Goal: Task Accomplishment & Management: Manage account settings

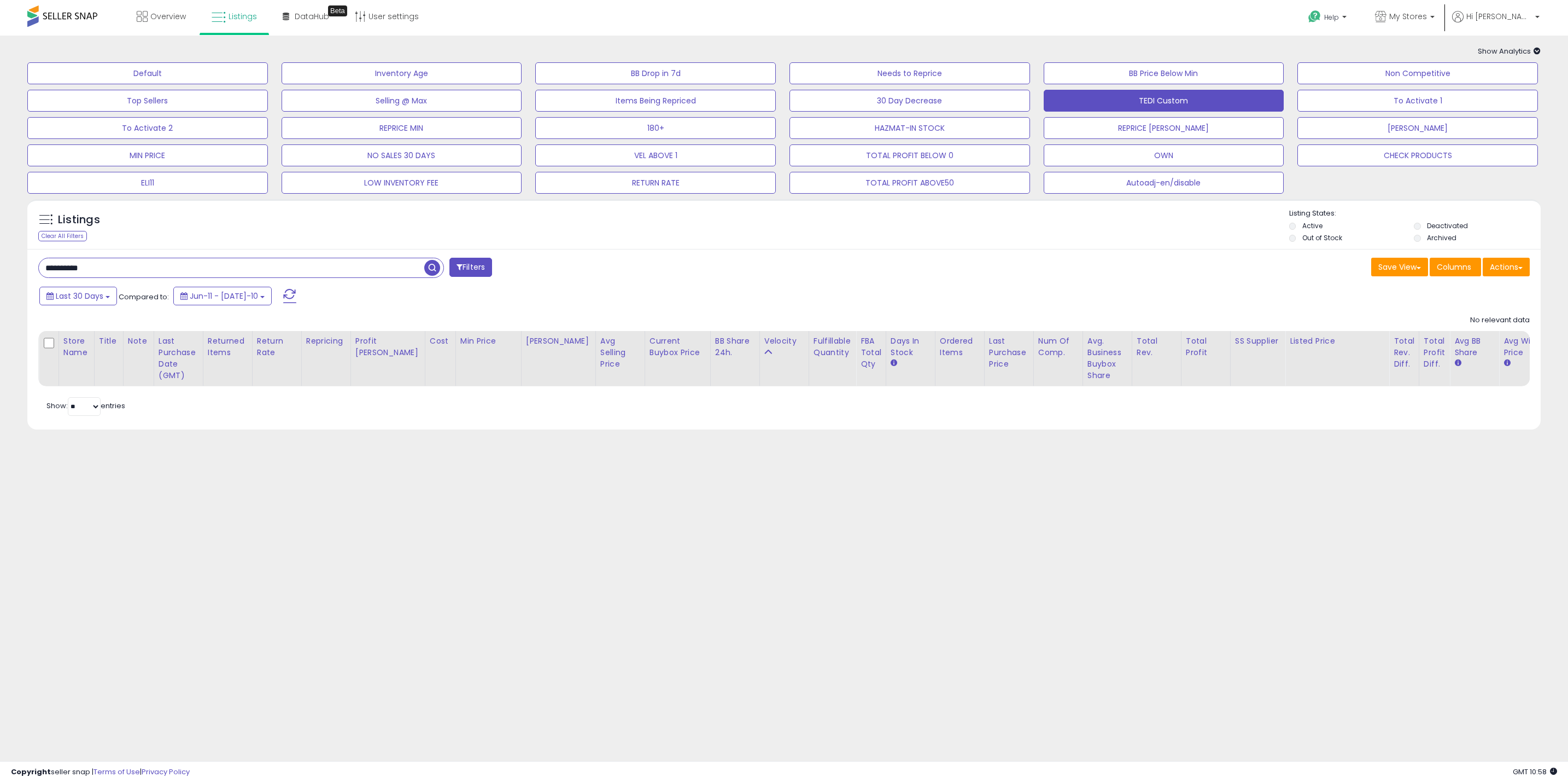
click at [310, 268] on input "**********" at bounding box center [231, 268] width 385 height 19
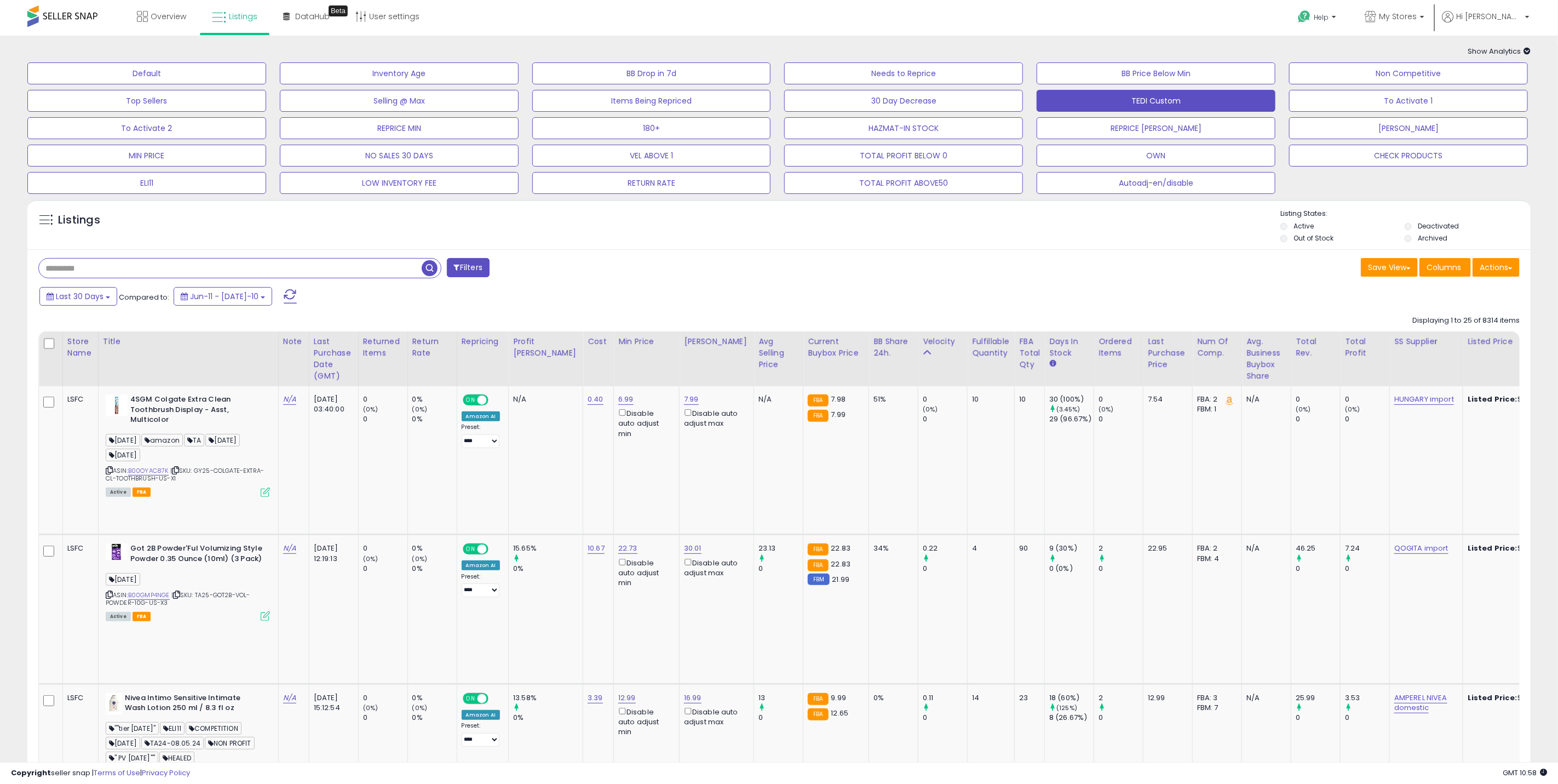
click at [848, 278] on div "Save View Save As New View Update Current View Columns Actions Import Export Vi…" at bounding box center [1154, 269] width 749 height 22
click at [923, 347] on div "Velocity" at bounding box center [942, 342] width 40 height 11
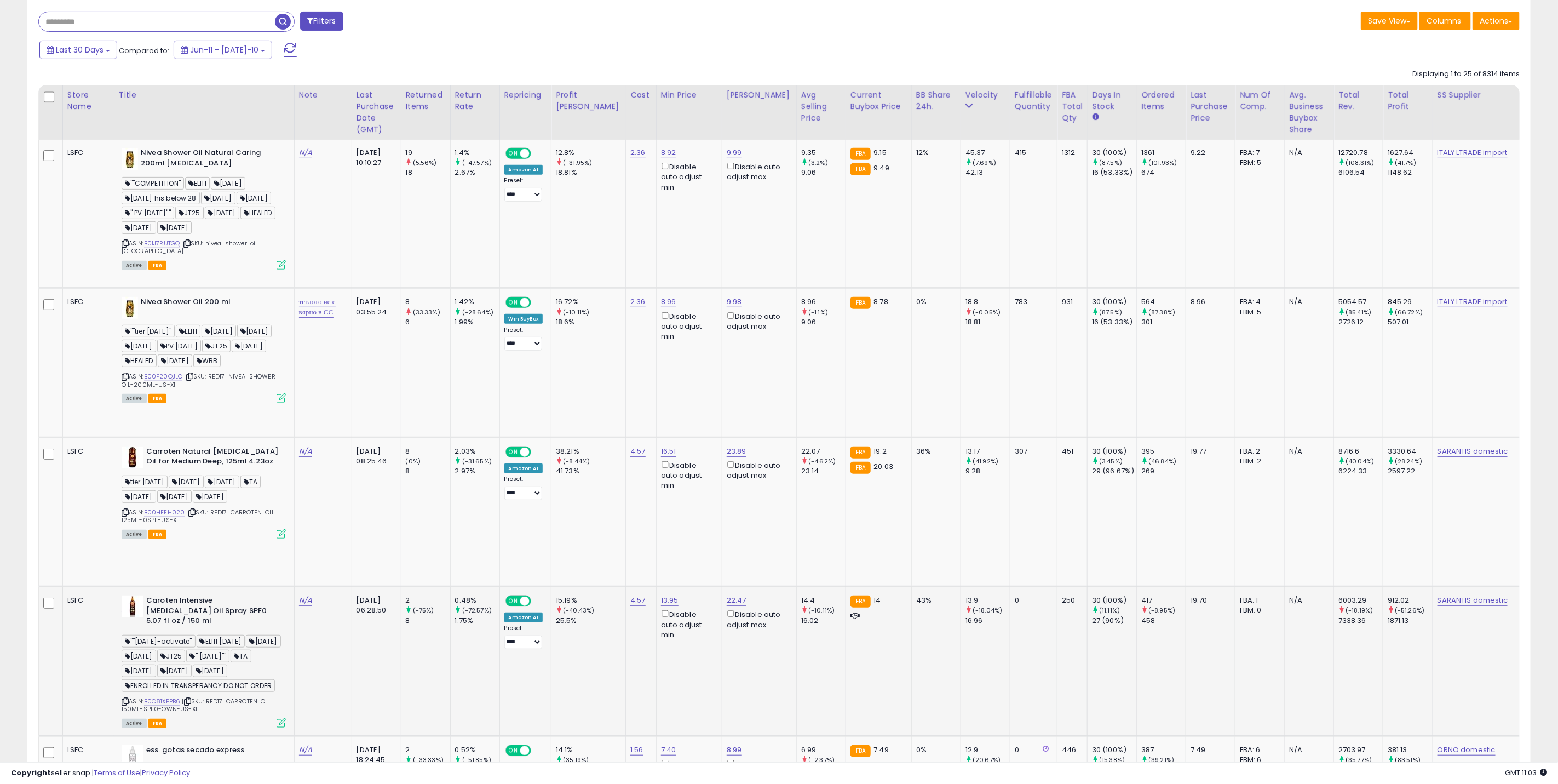
scroll to position [328, 0]
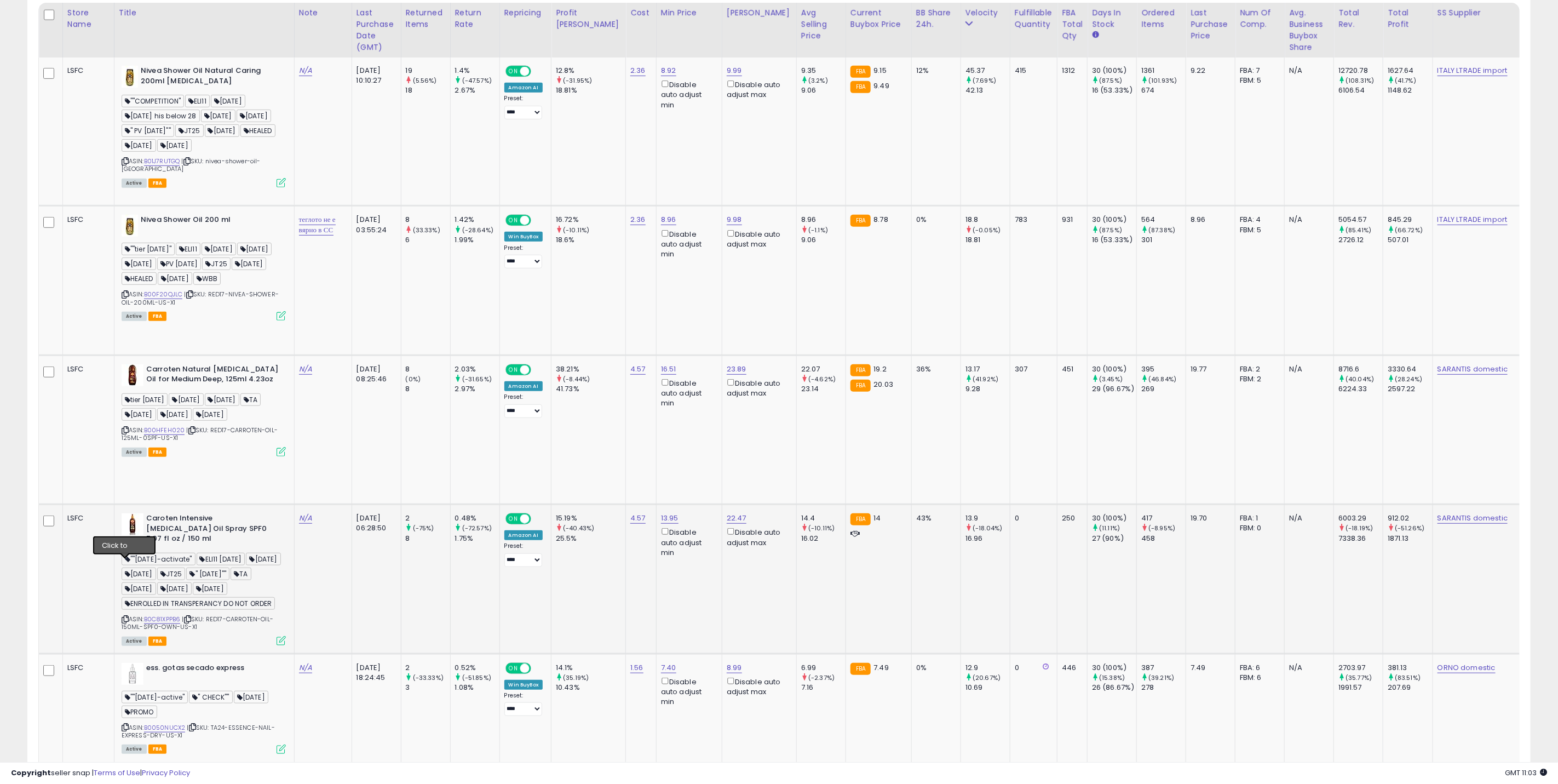
click at [123, 616] on icon at bounding box center [125, 619] width 7 height 6
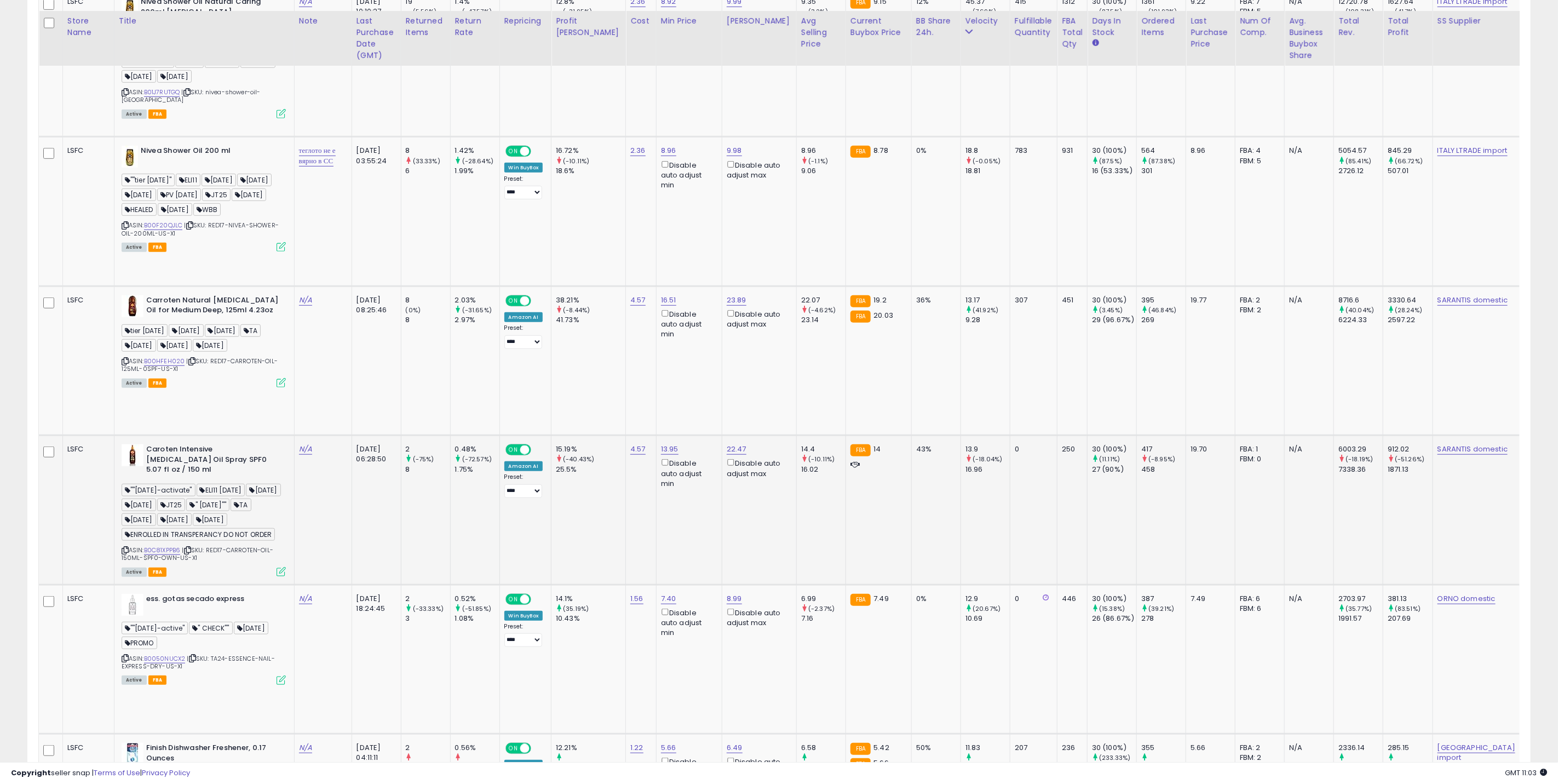
scroll to position [411, 0]
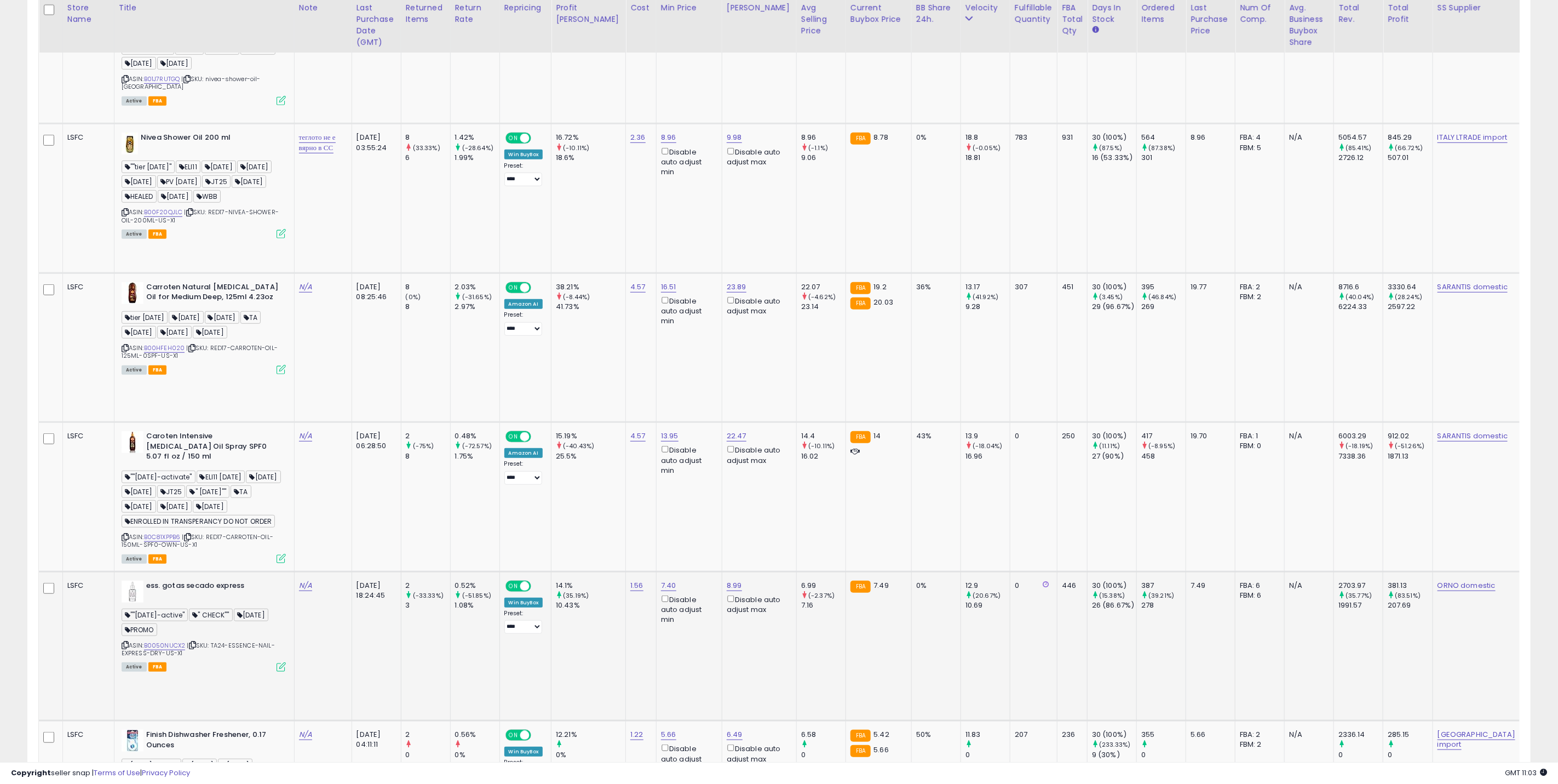
click at [278, 662] on icon at bounding box center [281, 666] width 9 height 9
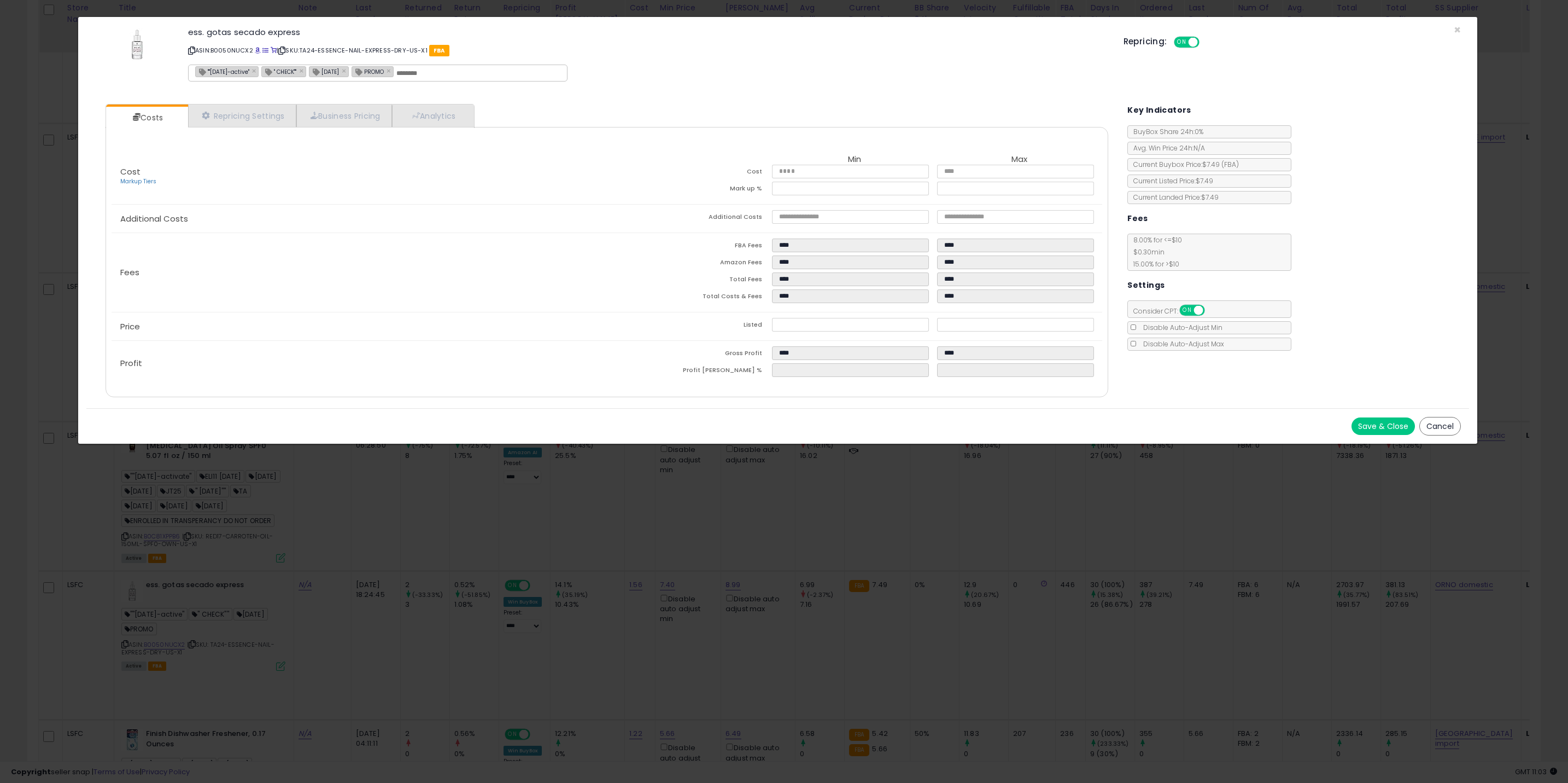
click at [277, 606] on div "× Close ess. gotas secado express ASIN: B0050NUCX2 | SKU: TA24-ESSENCE-NAIL-EXP…" at bounding box center [784, 391] width 1568 height 783
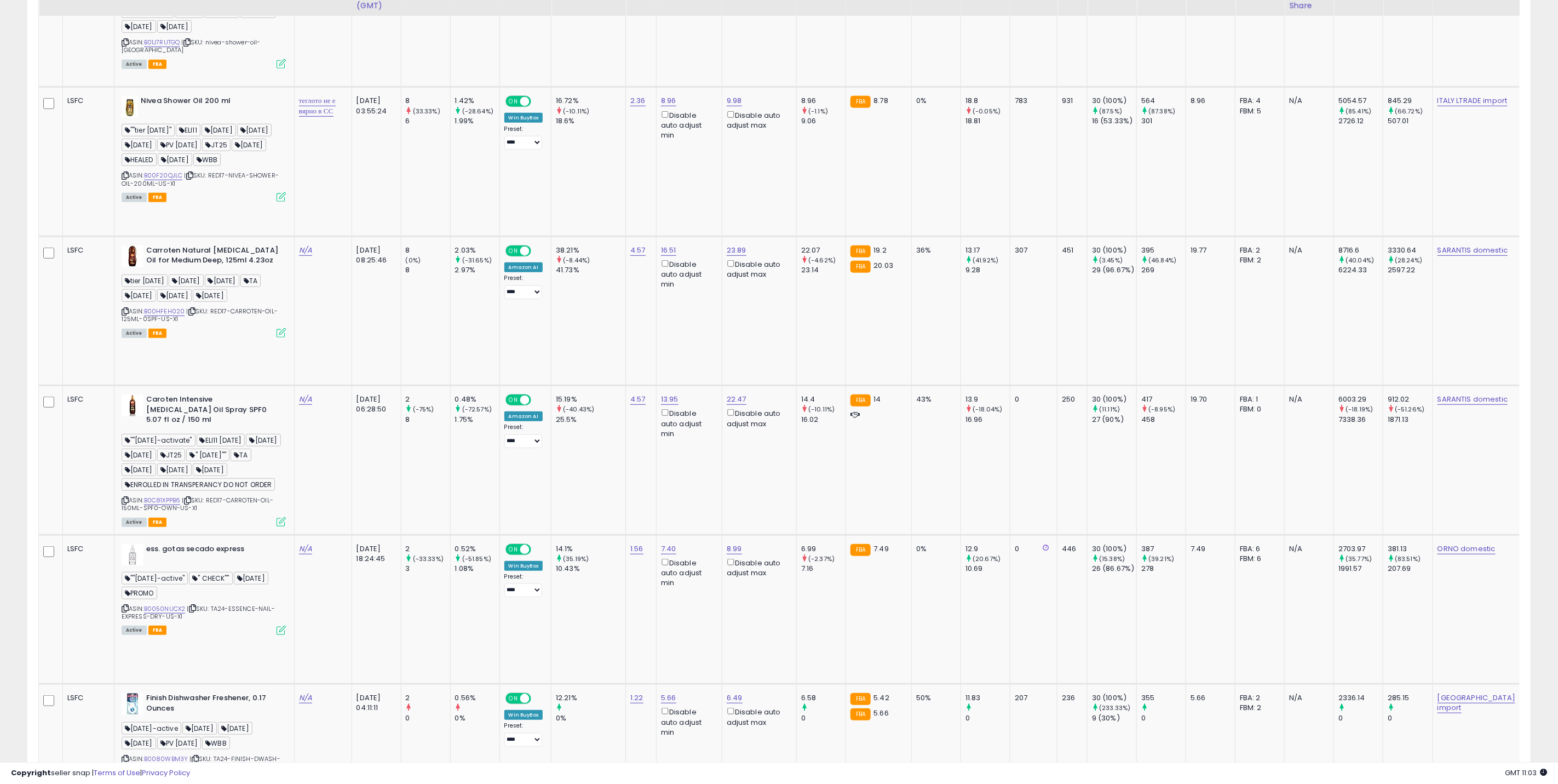
scroll to position [493, 0]
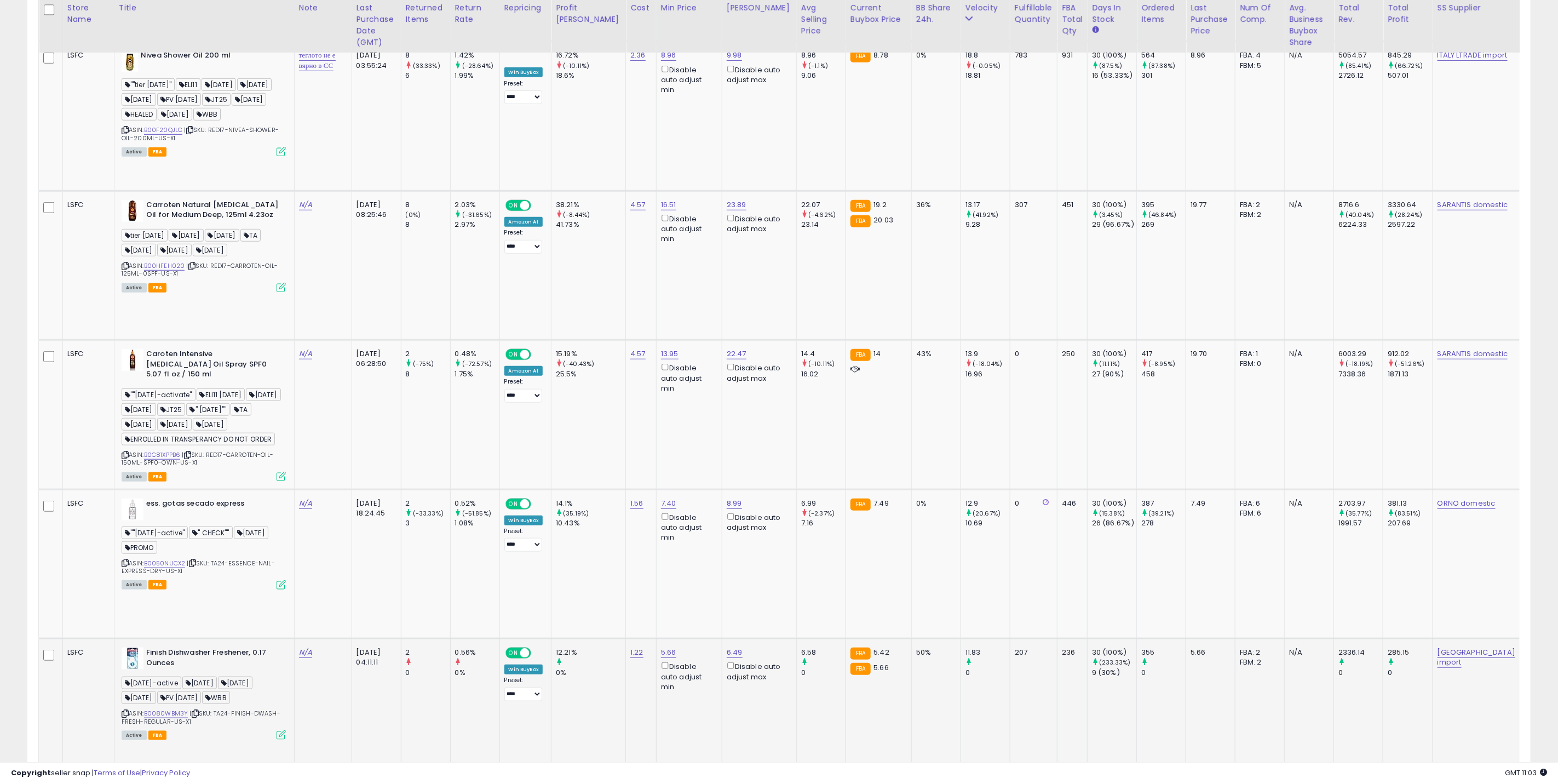
click at [278, 730] on icon at bounding box center [281, 735] width 9 height 9
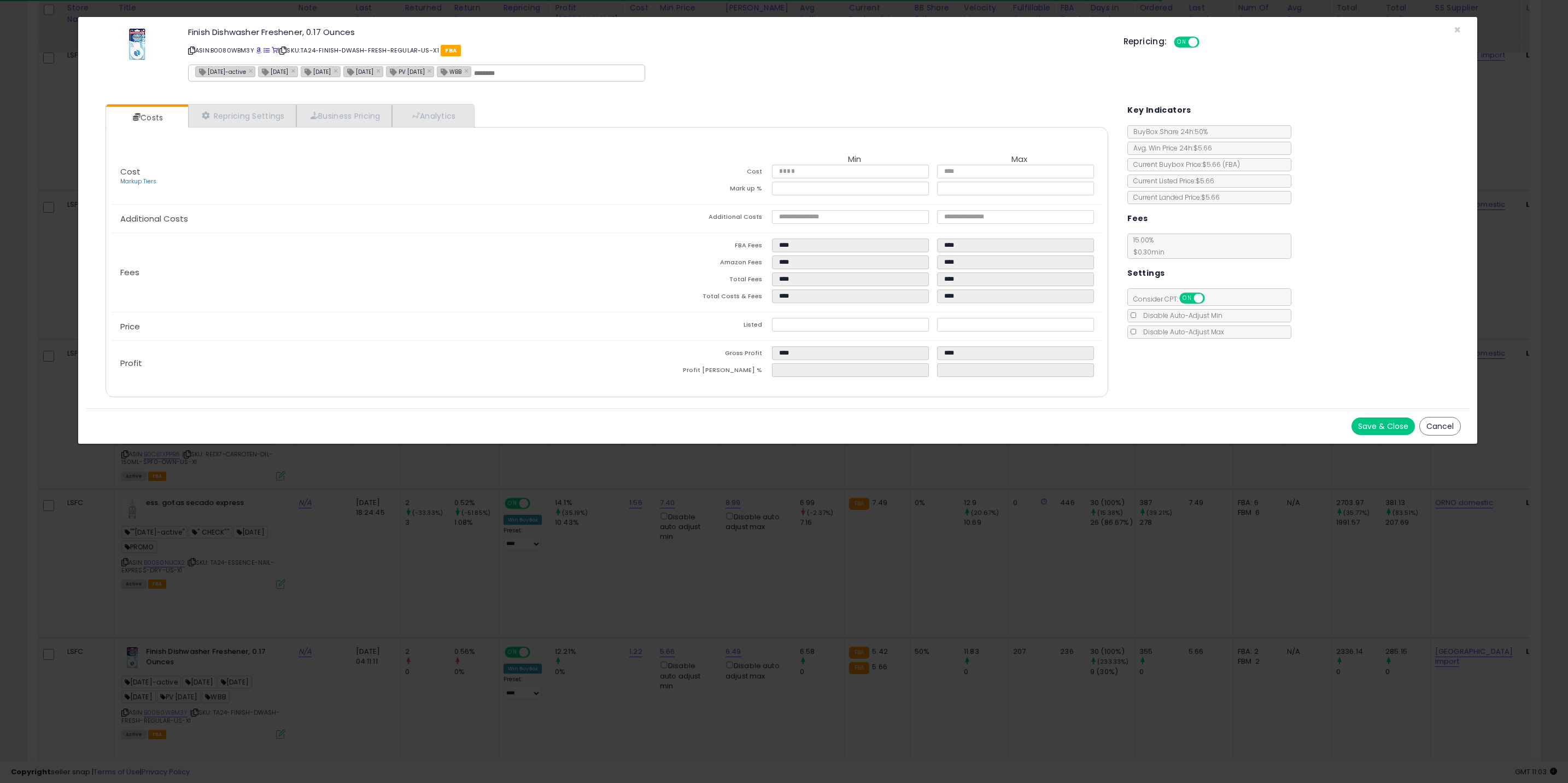
click at [277, 622] on div "× Close Finish Dishwasher Freshener, 0.17 Ounces ASIN: B0080WBM3Y | SKU: TA24-F…" at bounding box center [784, 391] width 1568 height 783
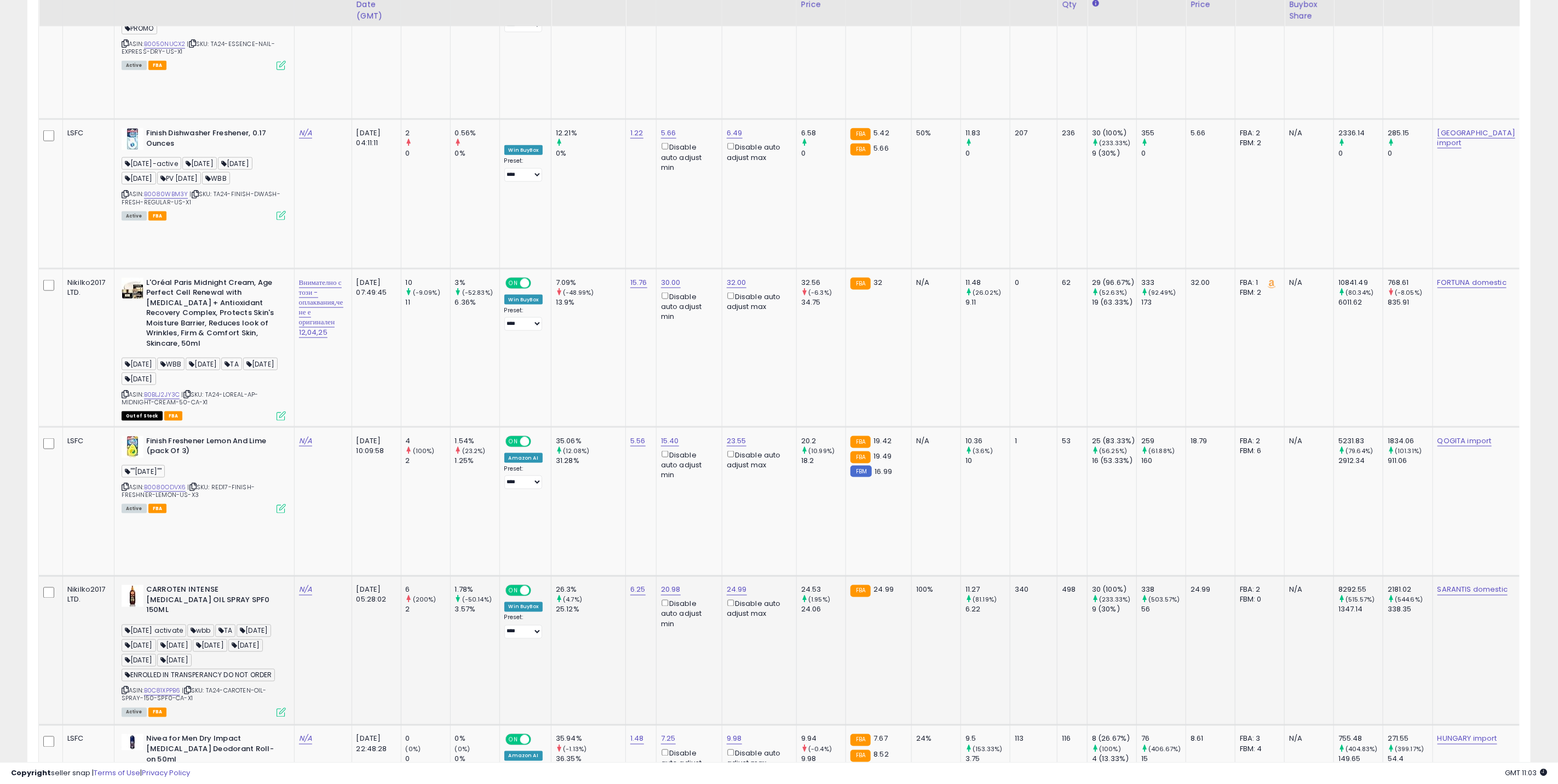
scroll to position [986, 0]
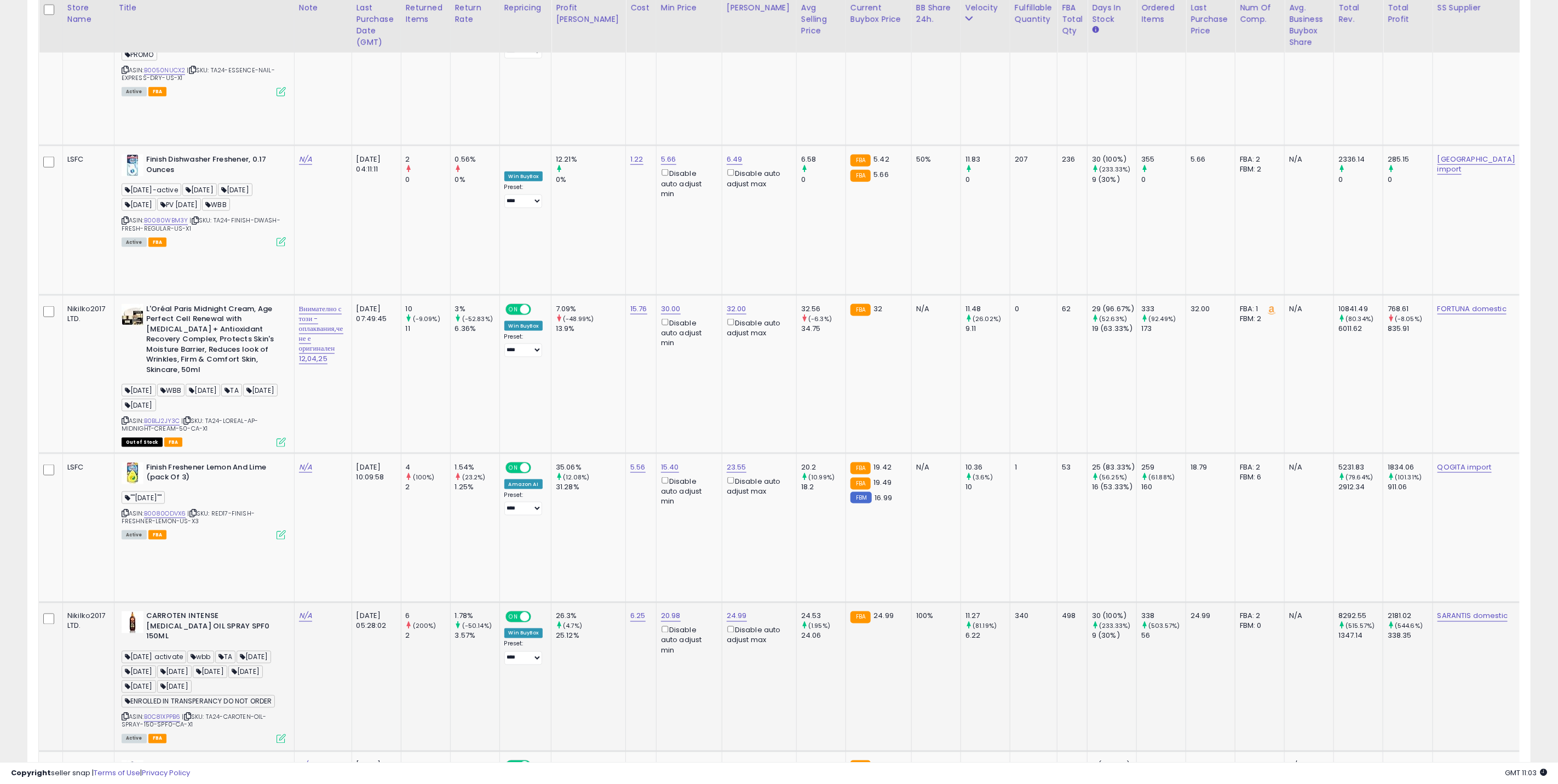
click at [197, 695] on span "ENROLLED IN TRANSPERANCY DO NOT ORDER" at bounding box center [198, 701] width 154 height 13
click at [128, 714] on icon at bounding box center [125, 717] width 7 height 6
click at [281, 611] on div "ASIN: B0C81XPPB6 | SKU: TA24-CAROTEN-OIL-SPRAY-150-SPF0-CA-X1 Active FBA" at bounding box center [204, 676] width 165 height 131
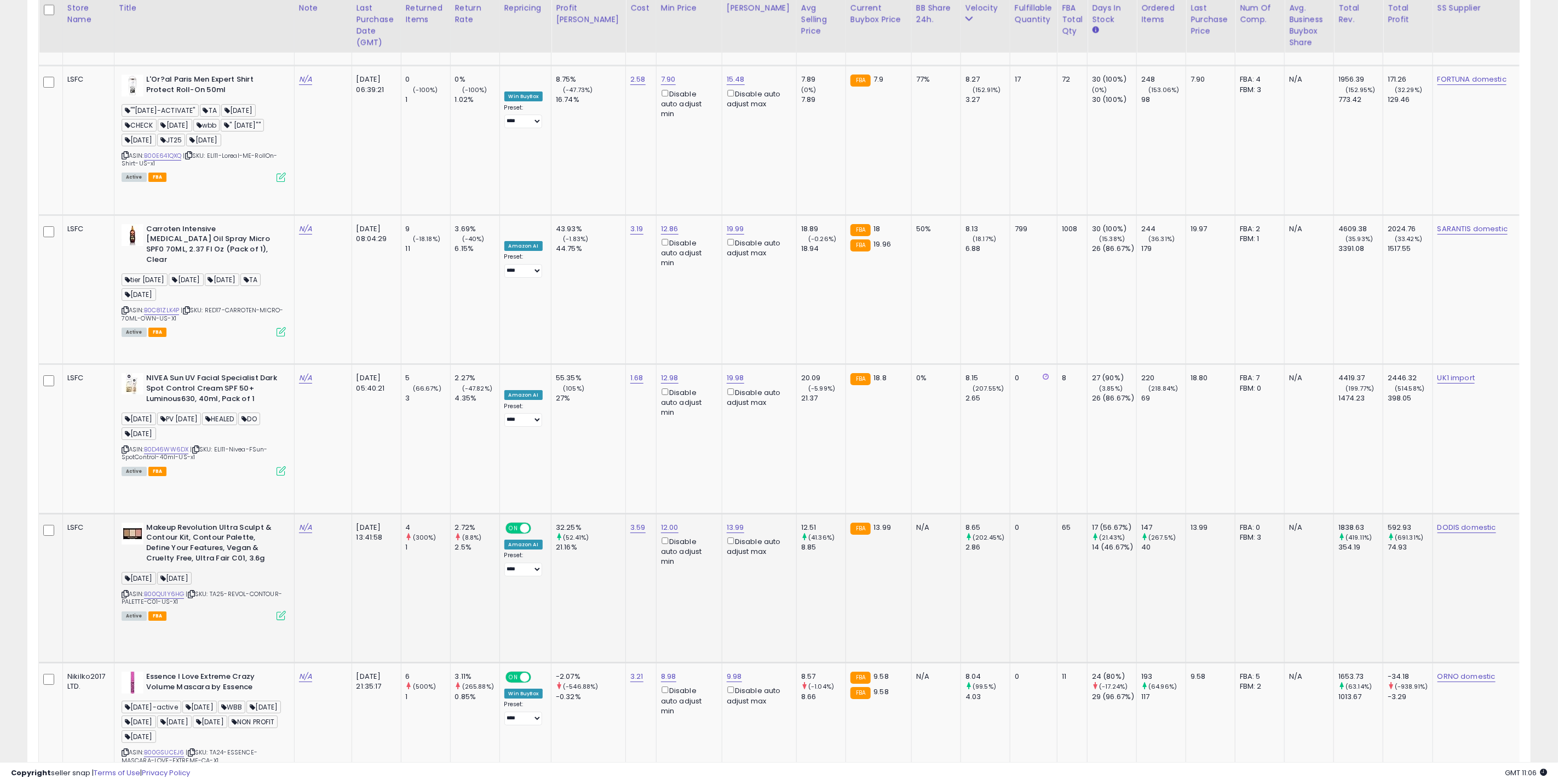
scroll to position [2796, 0]
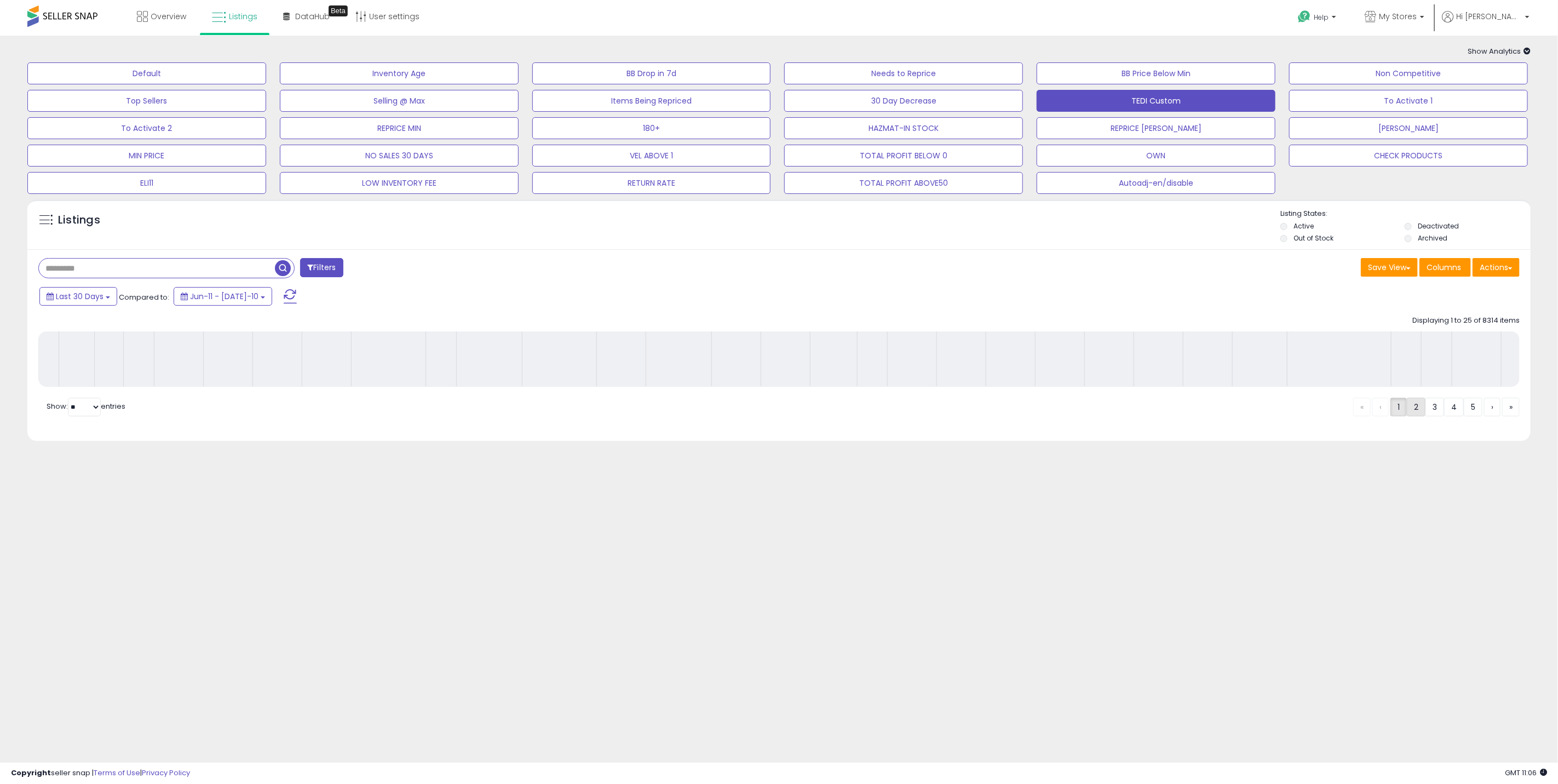
scroll to position [0, 0]
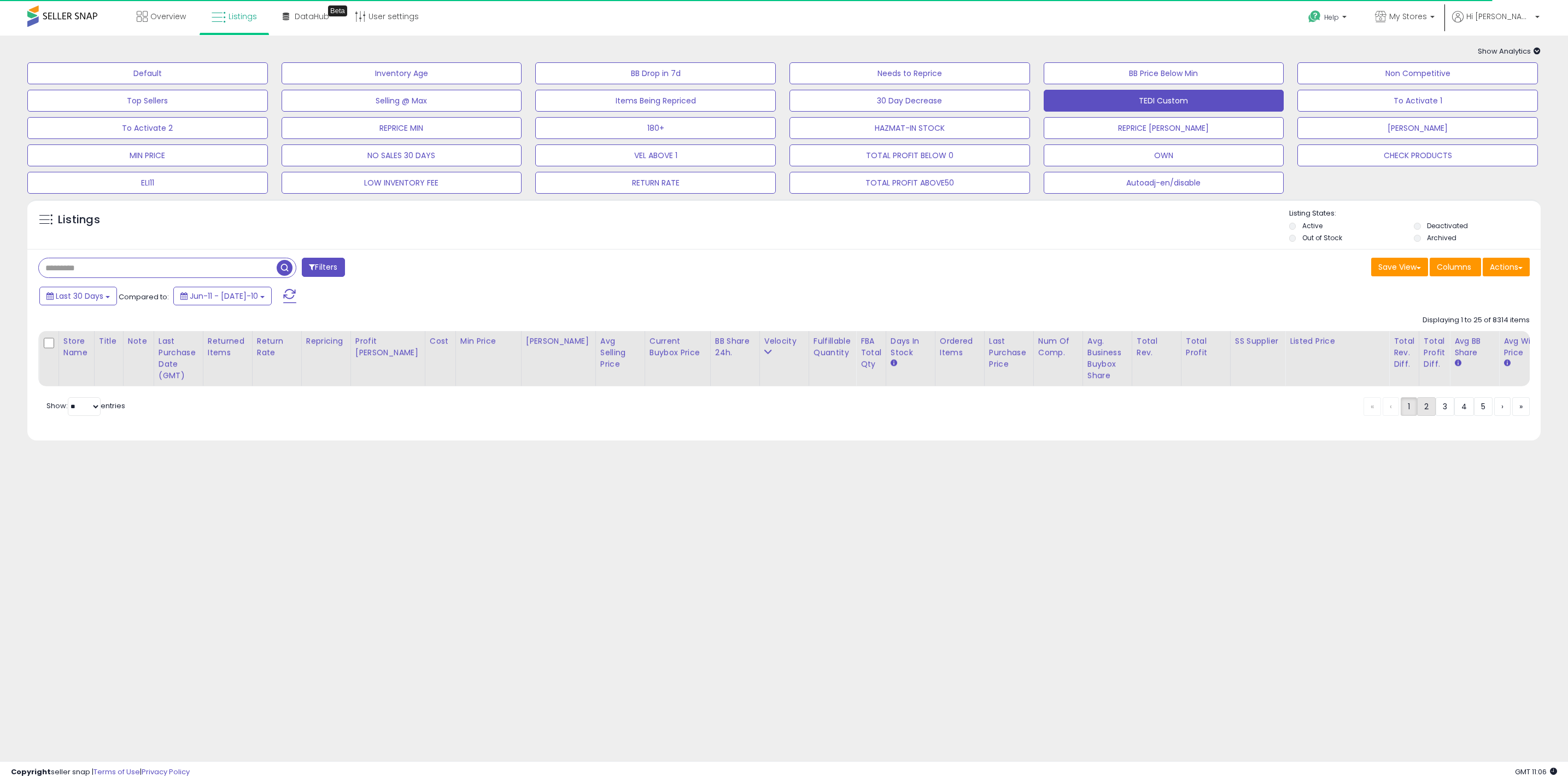
click at [1454, 416] on link "2" at bounding box center [1464, 406] width 20 height 18
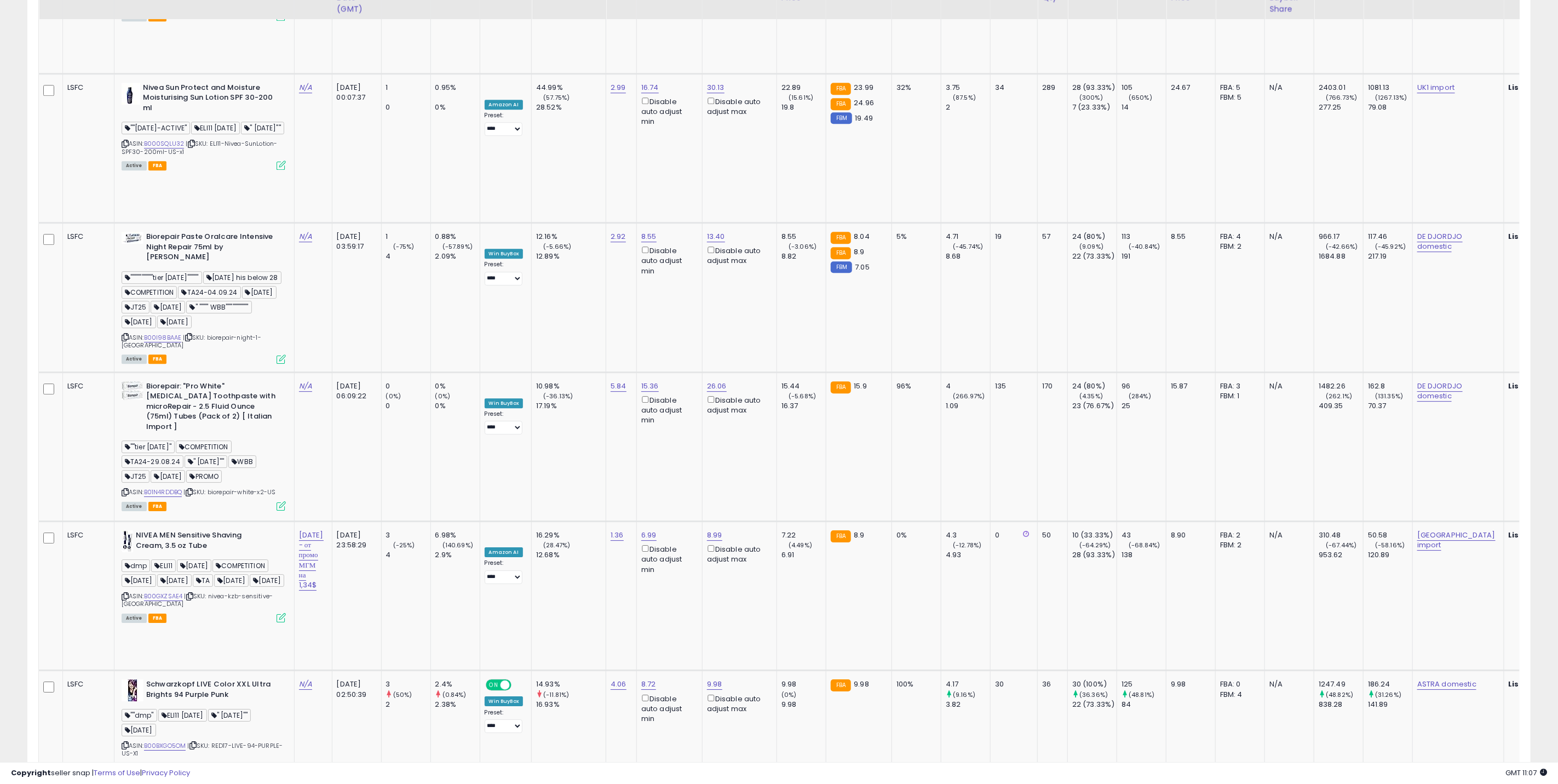
scroll to position [2300, 0]
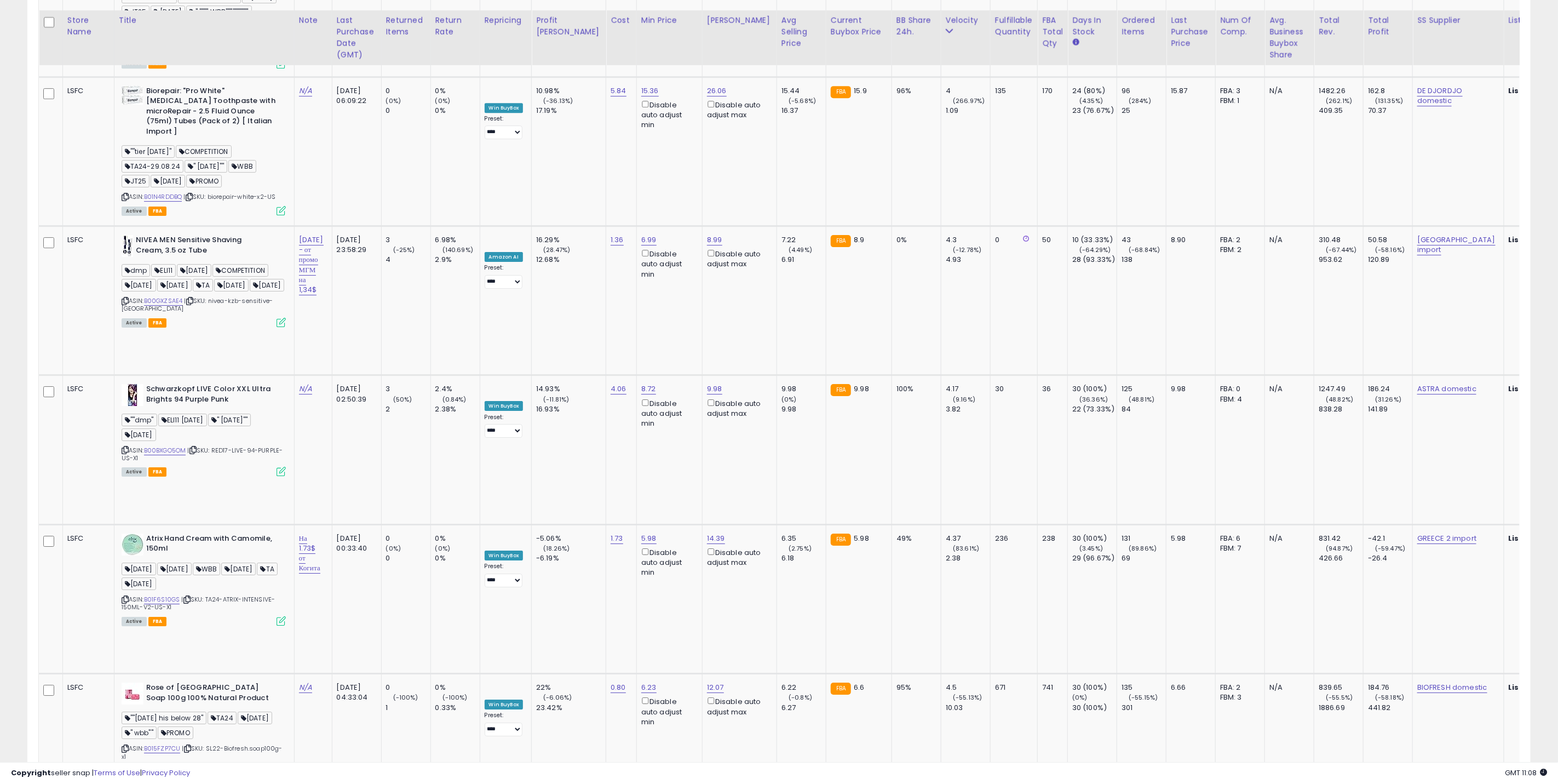
scroll to position [2560, 0]
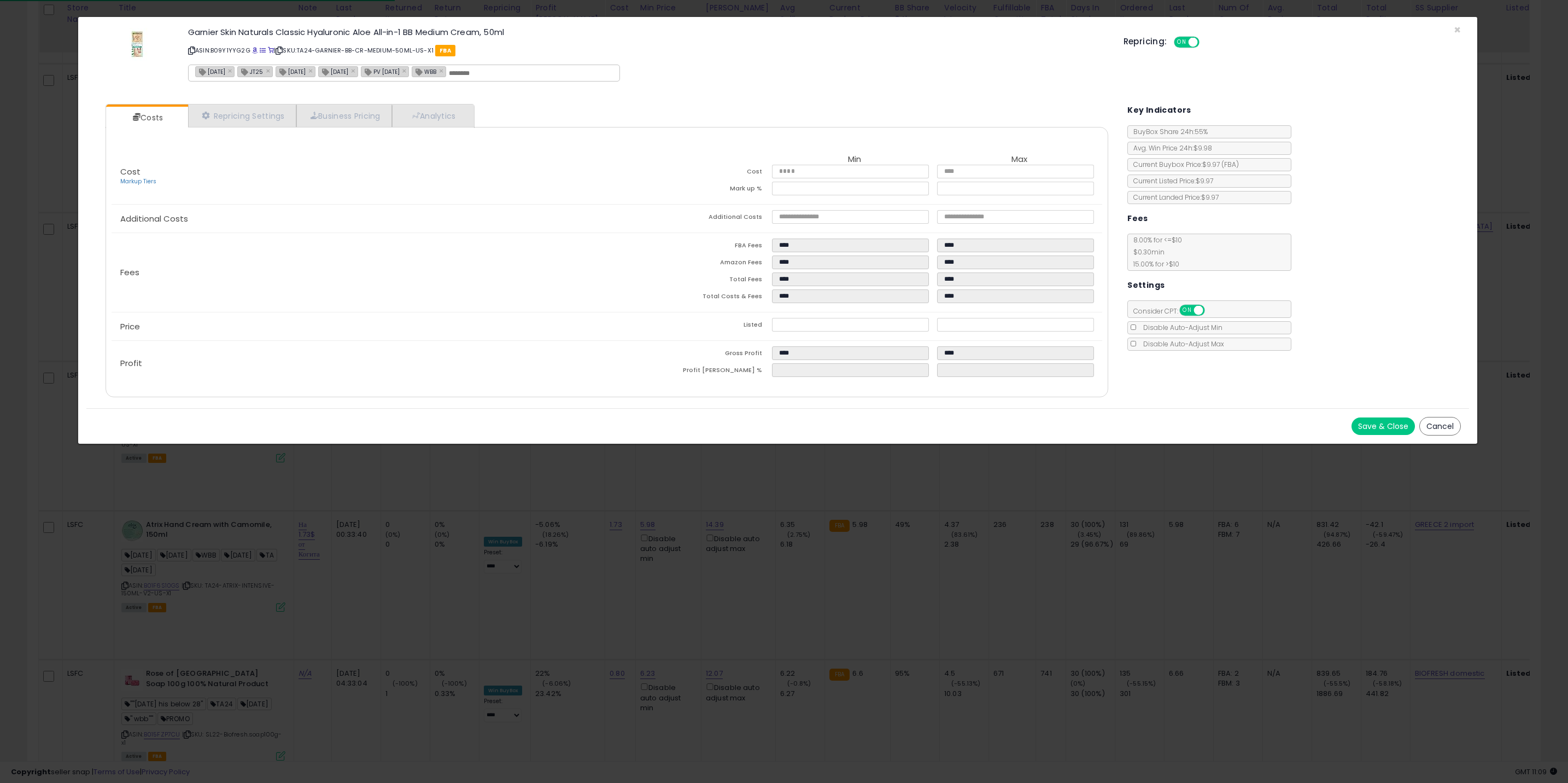
click at [635, 732] on div "× Close Garnier Skin Naturals Classic Hyaluronic Aloe All-in-1 BB Medium Cream,…" at bounding box center [784, 391] width 1568 height 783
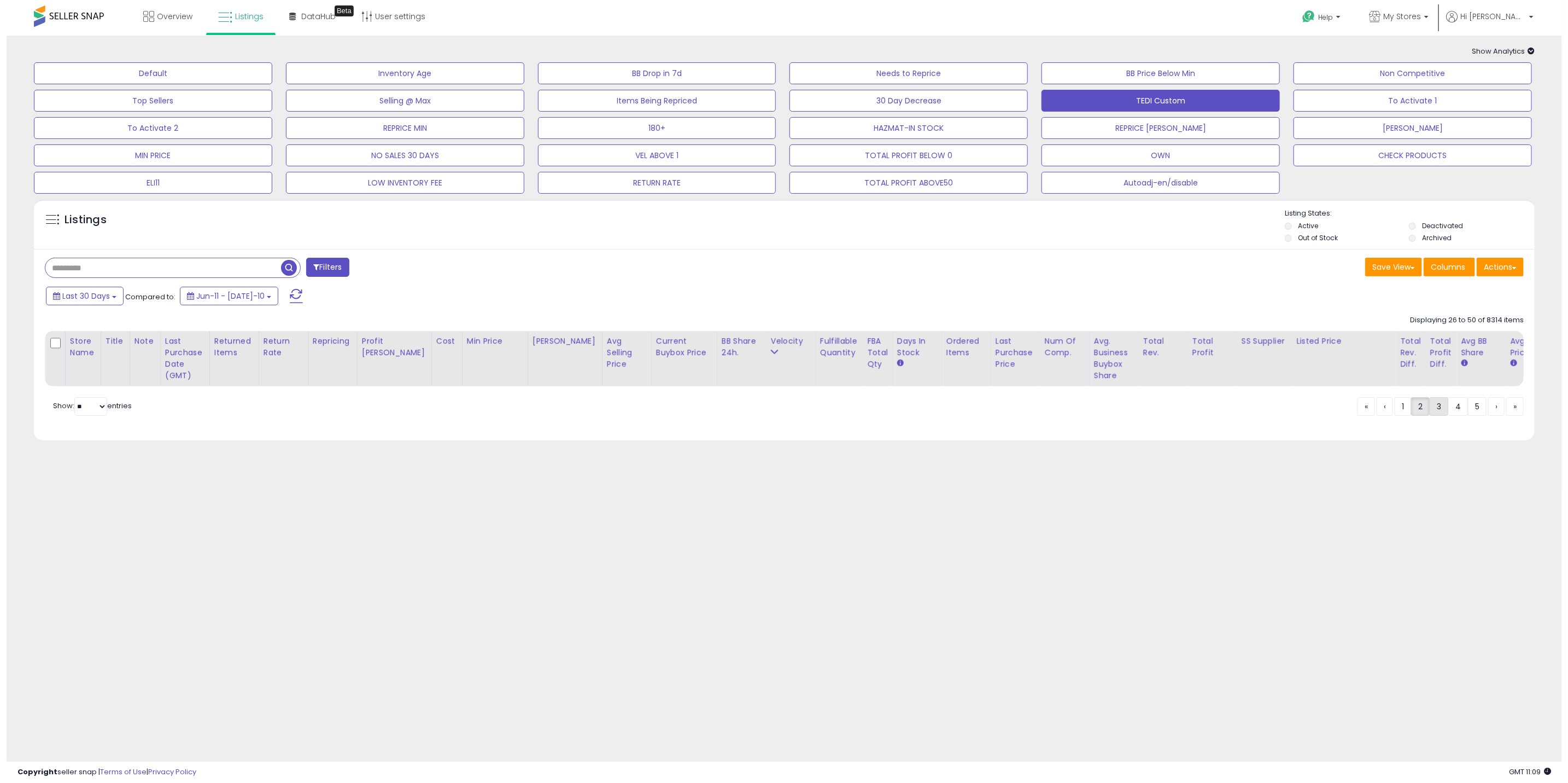
scroll to position [0, 0]
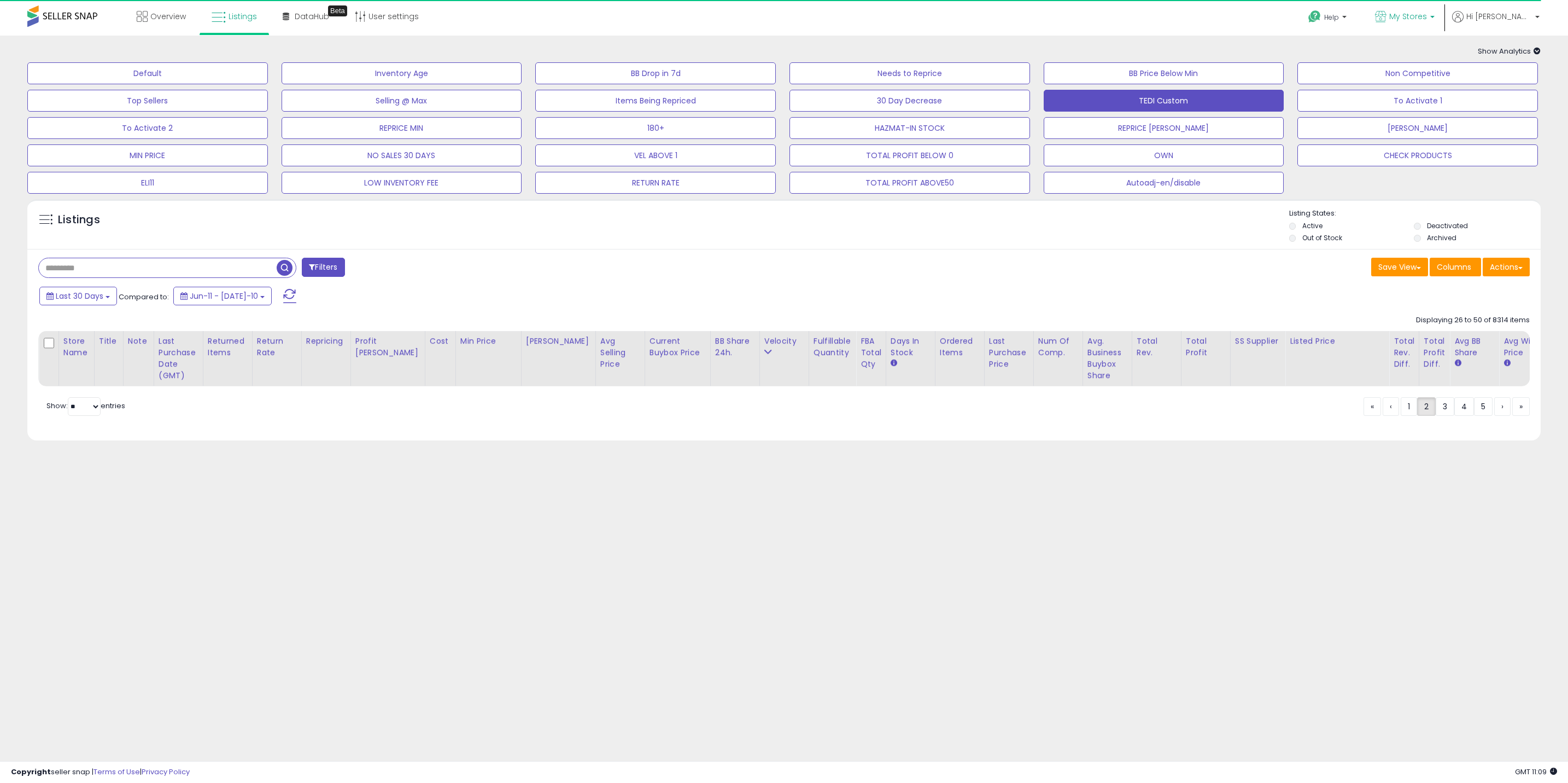
drag, startPoint x: 1426, startPoint y: 18, endPoint x: 1424, endPoint y: 25, distance: 7.3
click at [1426, 18] on span "My Stores" at bounding box center [1408, 16] width 38 height 11
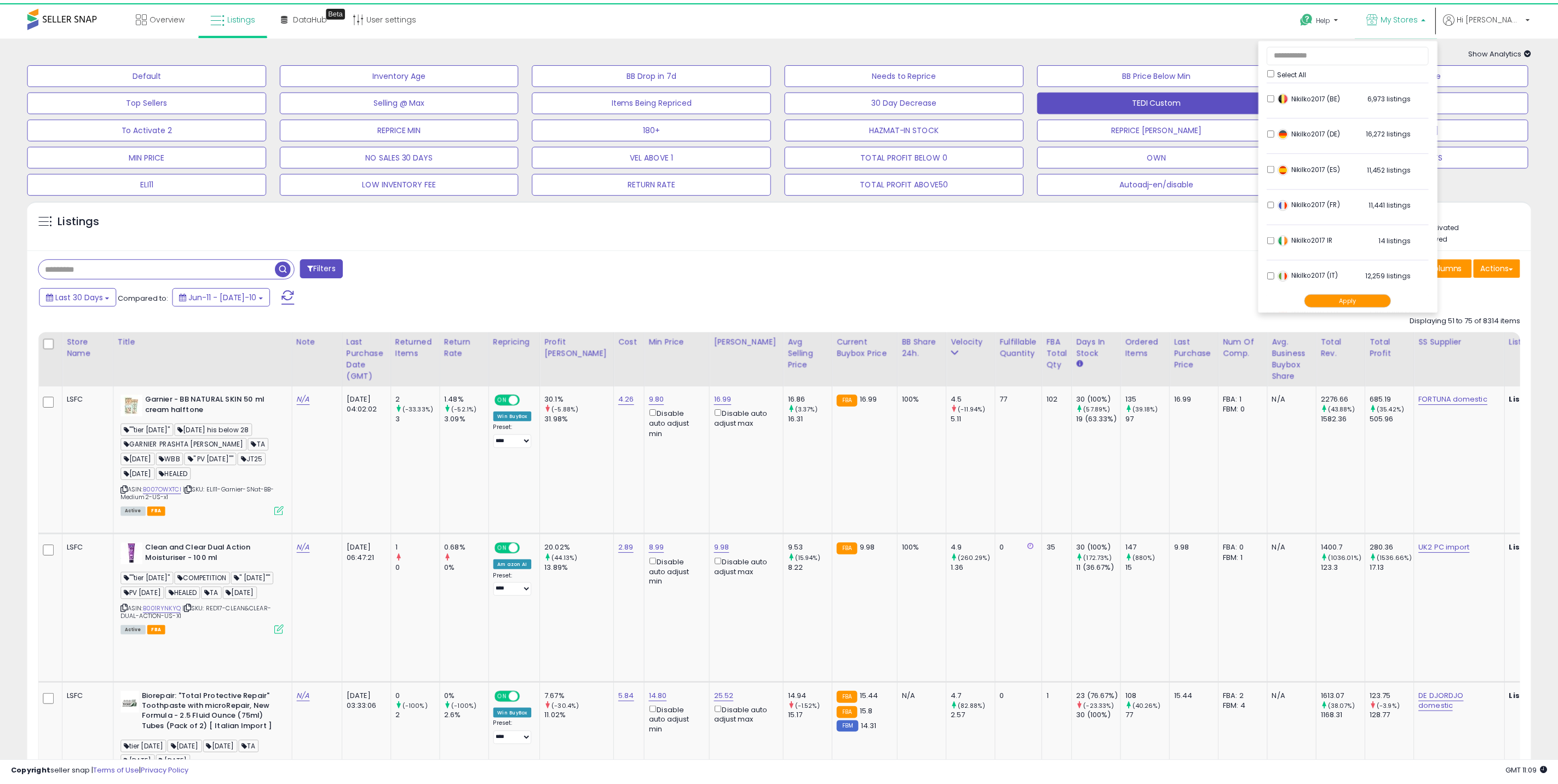
scroll to position [82, 0]
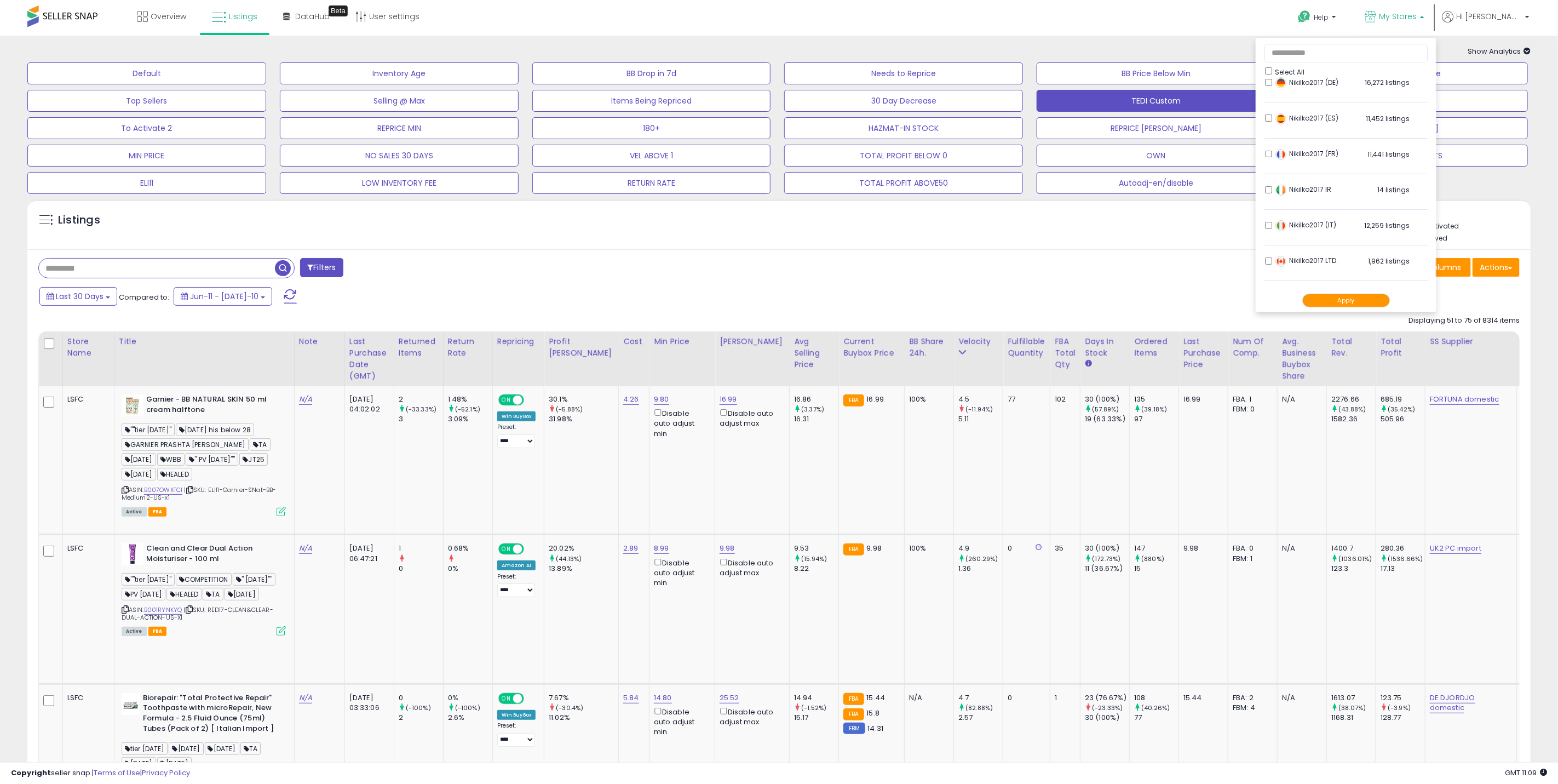
click at [1058, 263] on div "Save View Save As New View Update Current View Columns Actions Import Export Vi…" at bounding box center [1154, 269] width 749 height 22
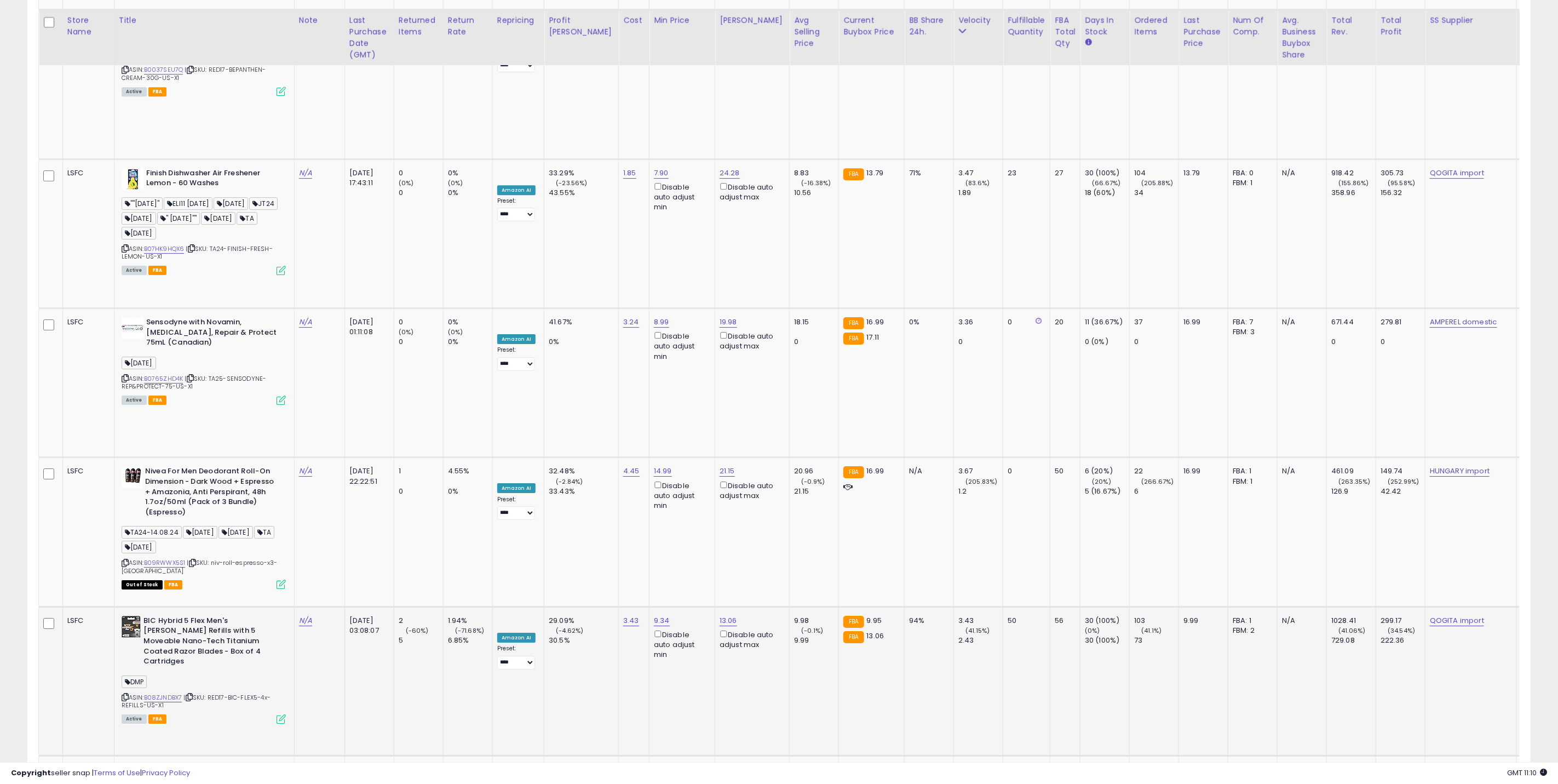
scroll to position [2546, 0]
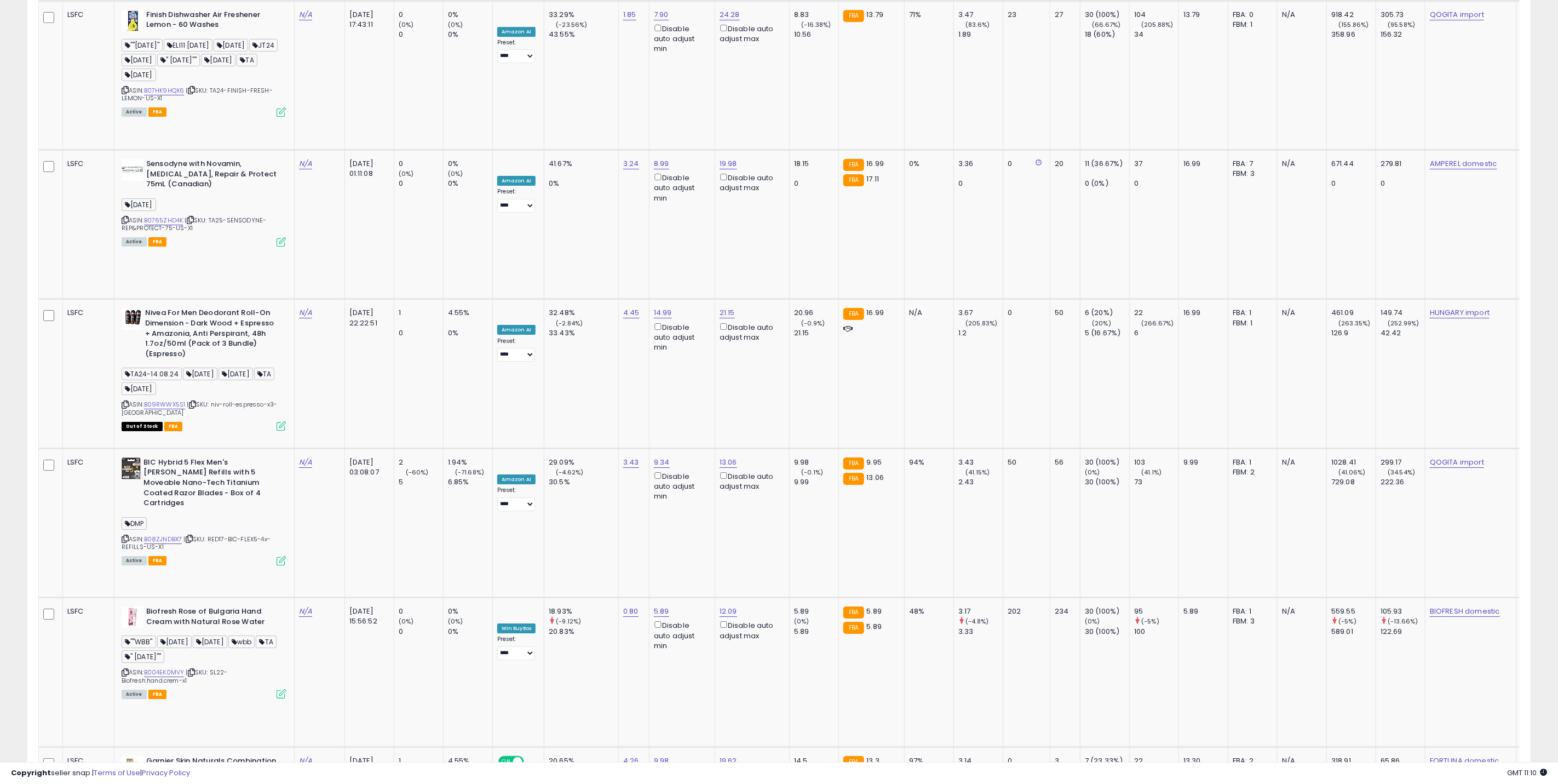
scroll to position [2663, 0]
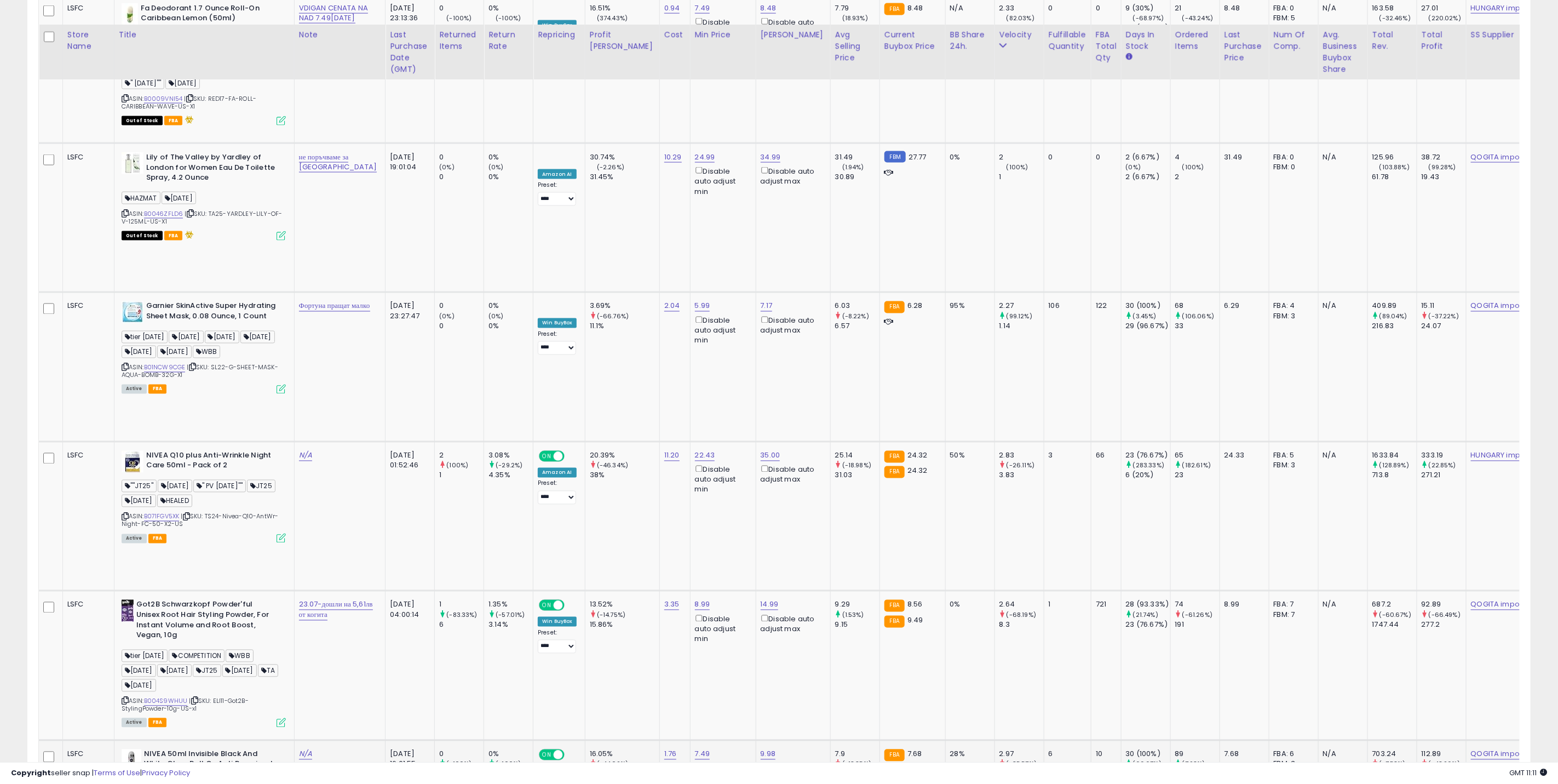
scroll to position [1314, 0]
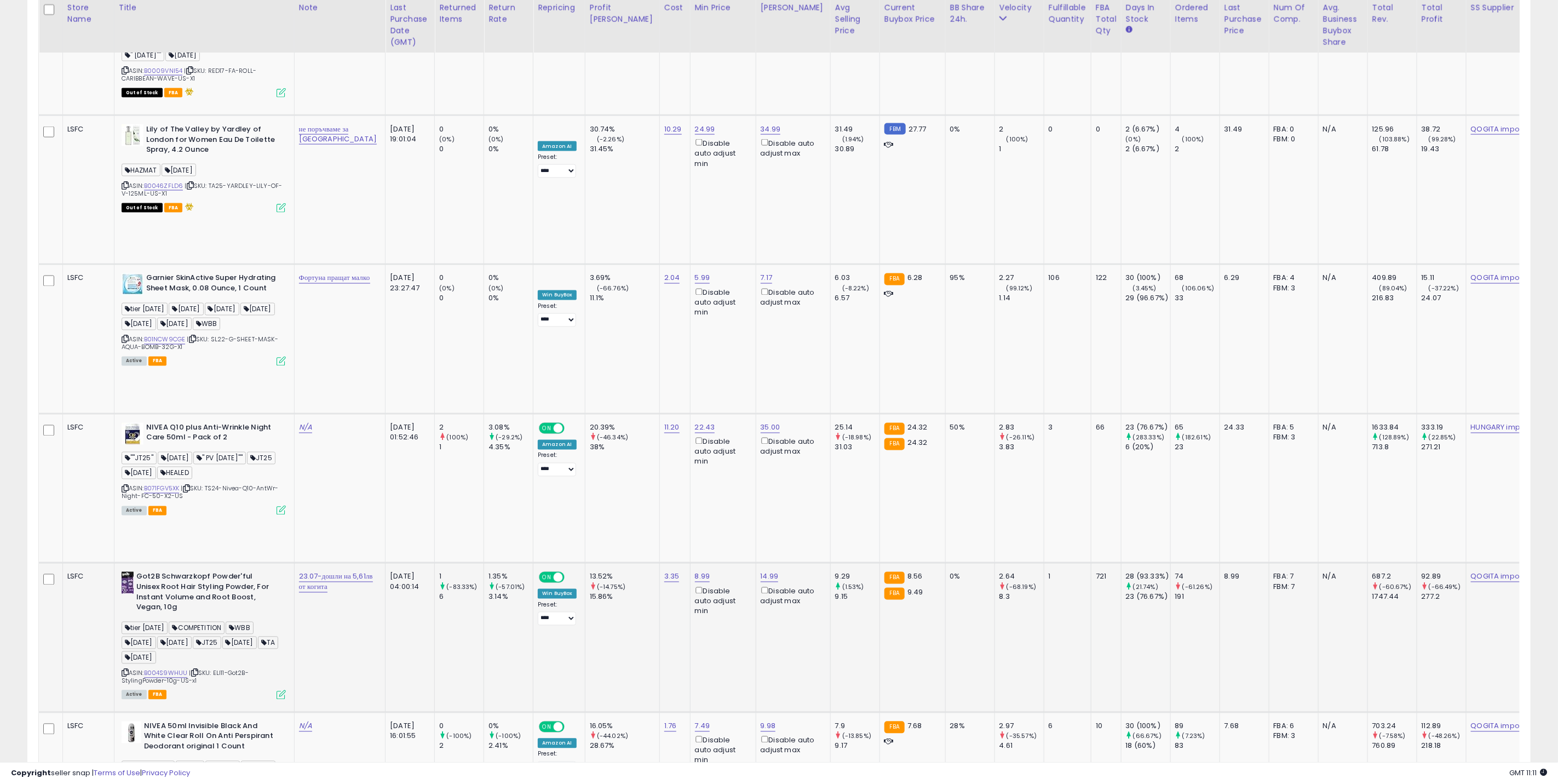
click at [435, 563] on td "1 (-83.33%) 6" at bounding box center [459, 637] width 49 height 149
click at [278, 690] on icon at bounding box center [281, 695] width 9 height 9
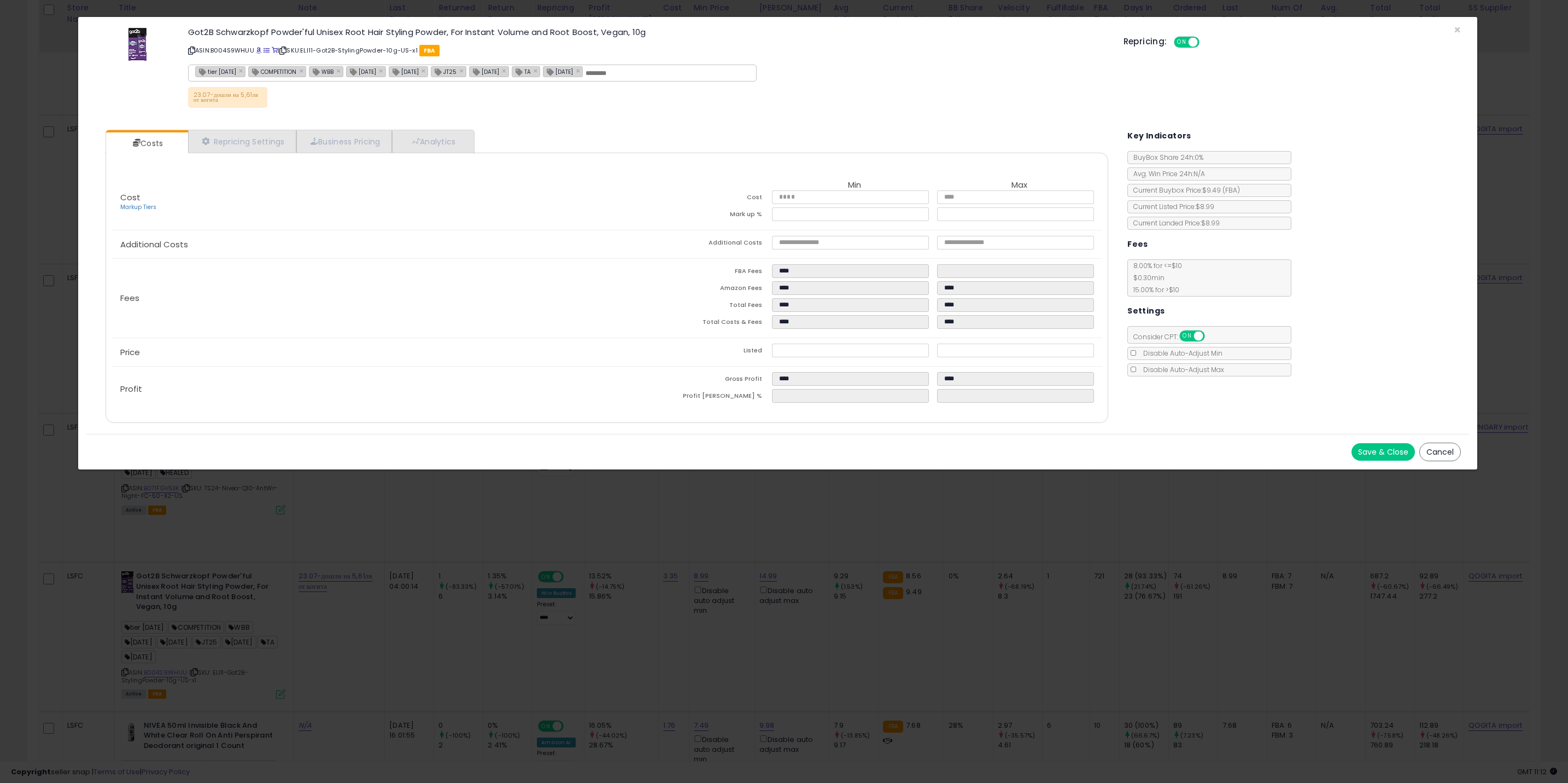
click at [1452, 456] on button "Cancel" at bounding box center [1440, 451] width 42 height 18
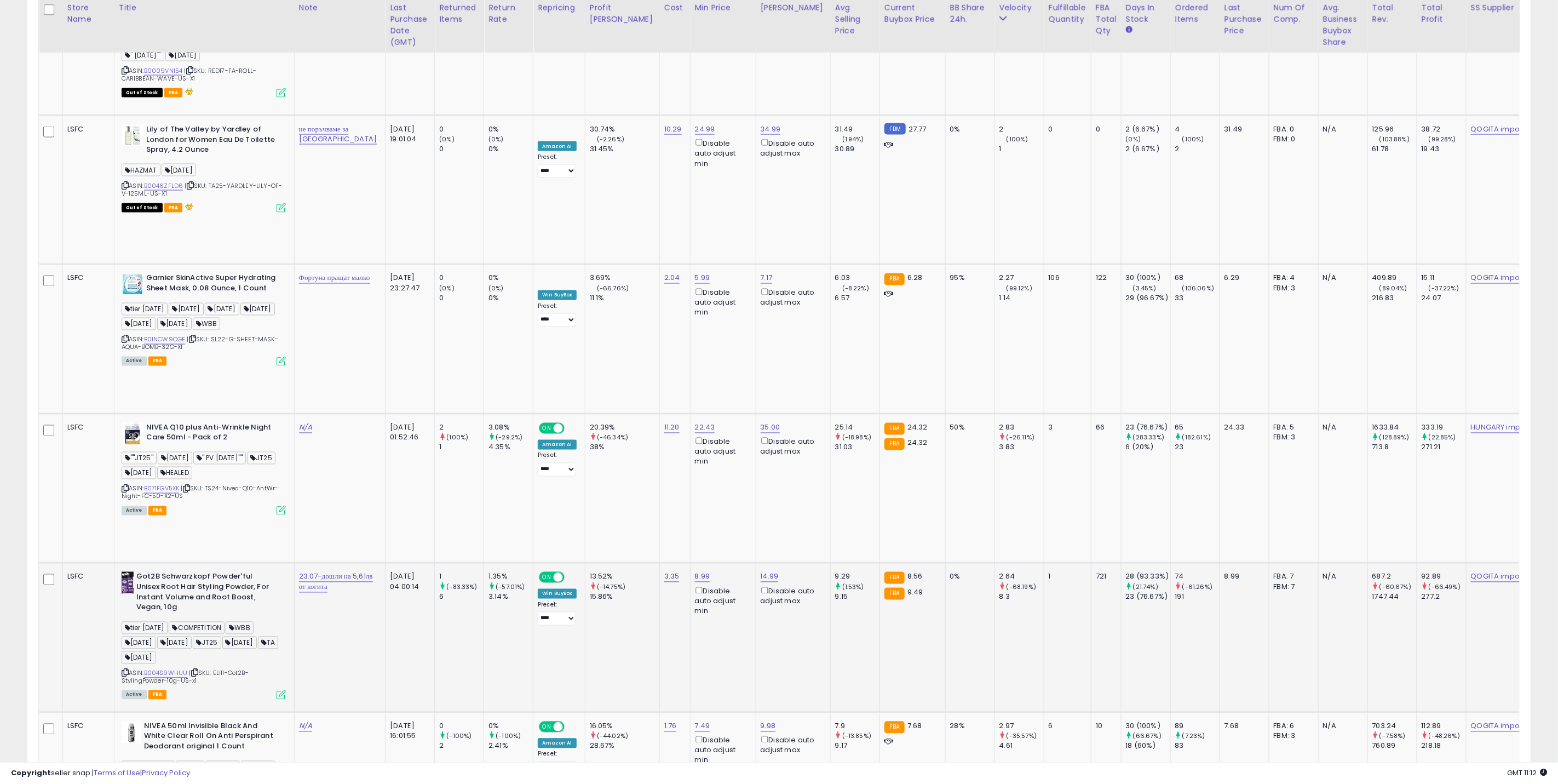
click at [278, 690] on icon at bounding box center [281, 695] width 9 height 9
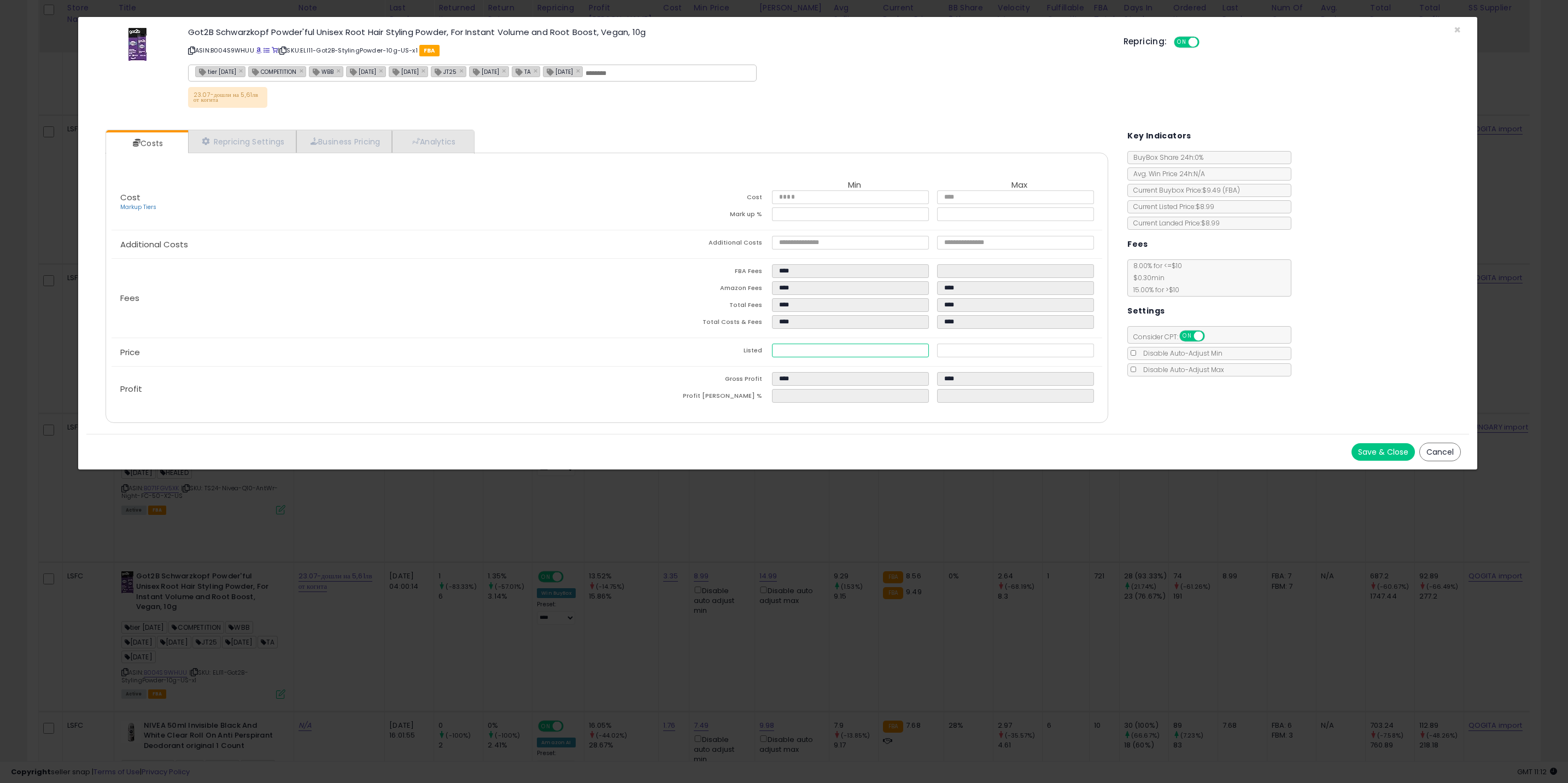
drag, startPoint x: 771, startPoint y: 347, endPoint x: 747, endPoint y: 352, distance: 24.5
click at [761, 347] on tr "Listed **** *****" at bounding box center [855, 352] width 495 height 17
click at [788, 353] on input "****" at bounding box center [850, 351] width 157 height 14
drag, startPoint x: 785, startPoint y: 352, endPoint x: 874, endPoint y: 355, distance: 89.1
click at [848, 344] on input "****" at bounding box center [850, 351] width 157 height 14
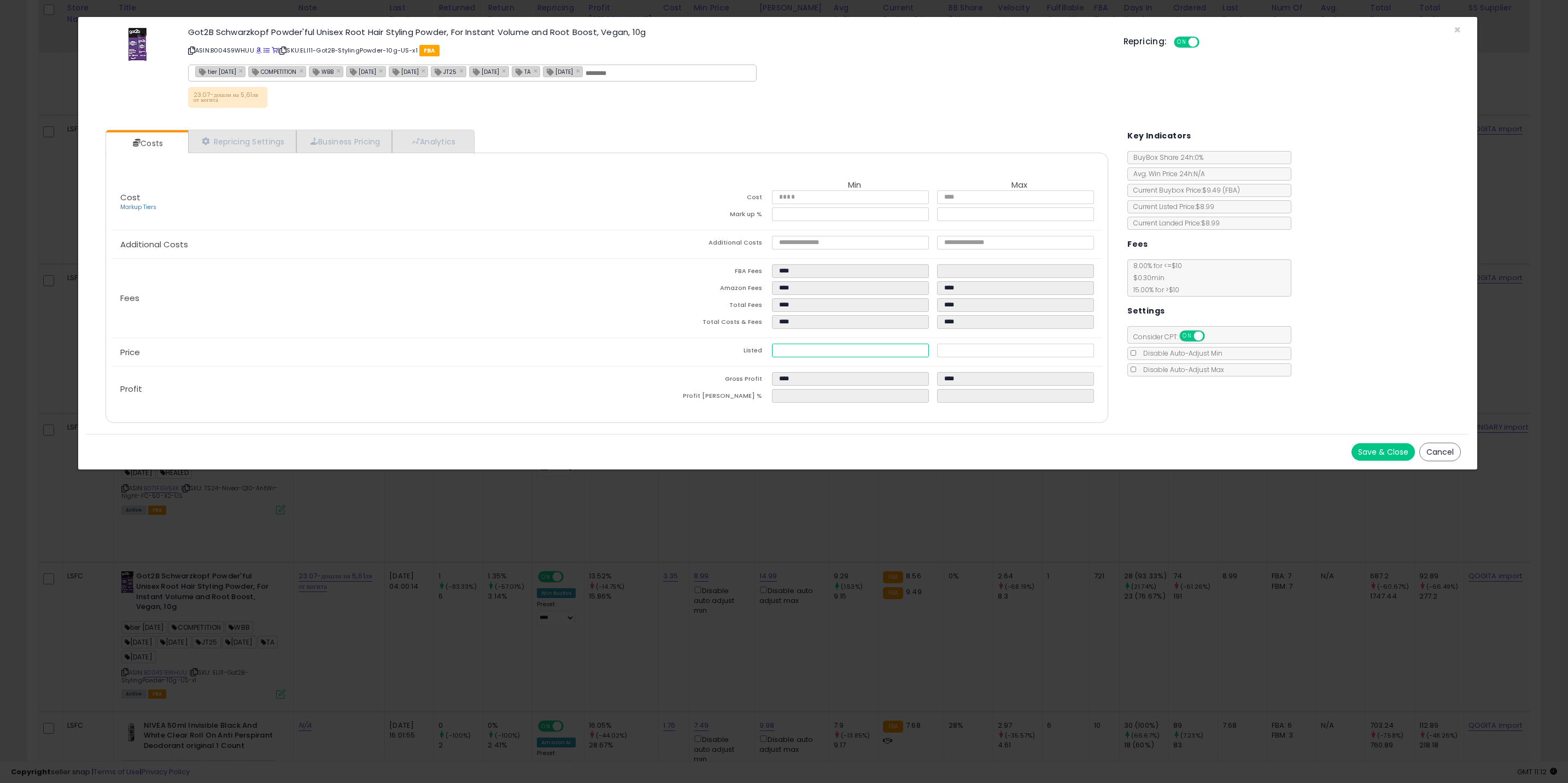
type input "****"
type input "***"
type input "*****"
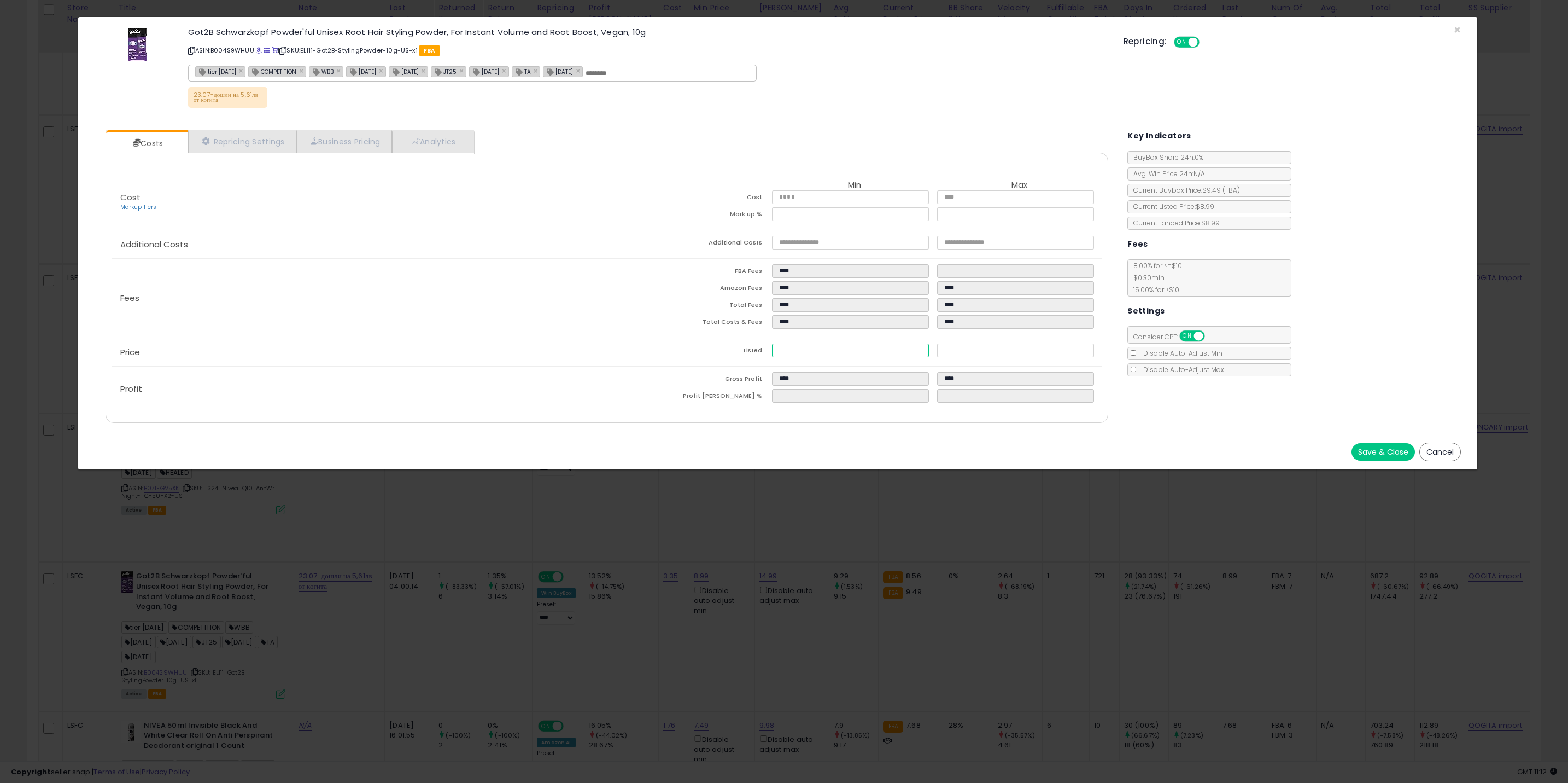
type input "****"
type input "*****"
type input "****"
click at [1392, 456] on button "Save & Close" at bounding box center [1383, 452] width 63 height 18
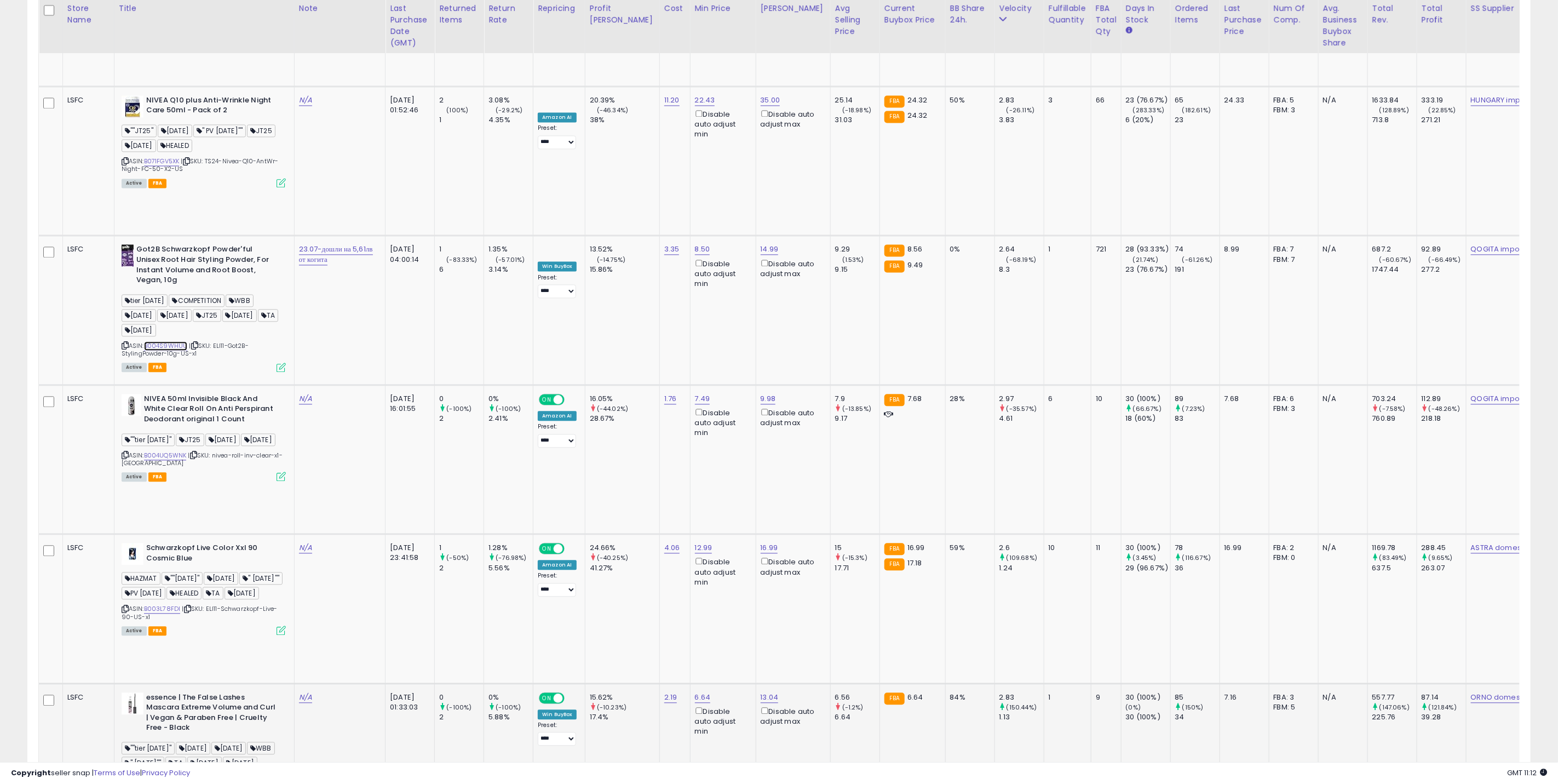
scroll to position [1643, 0]
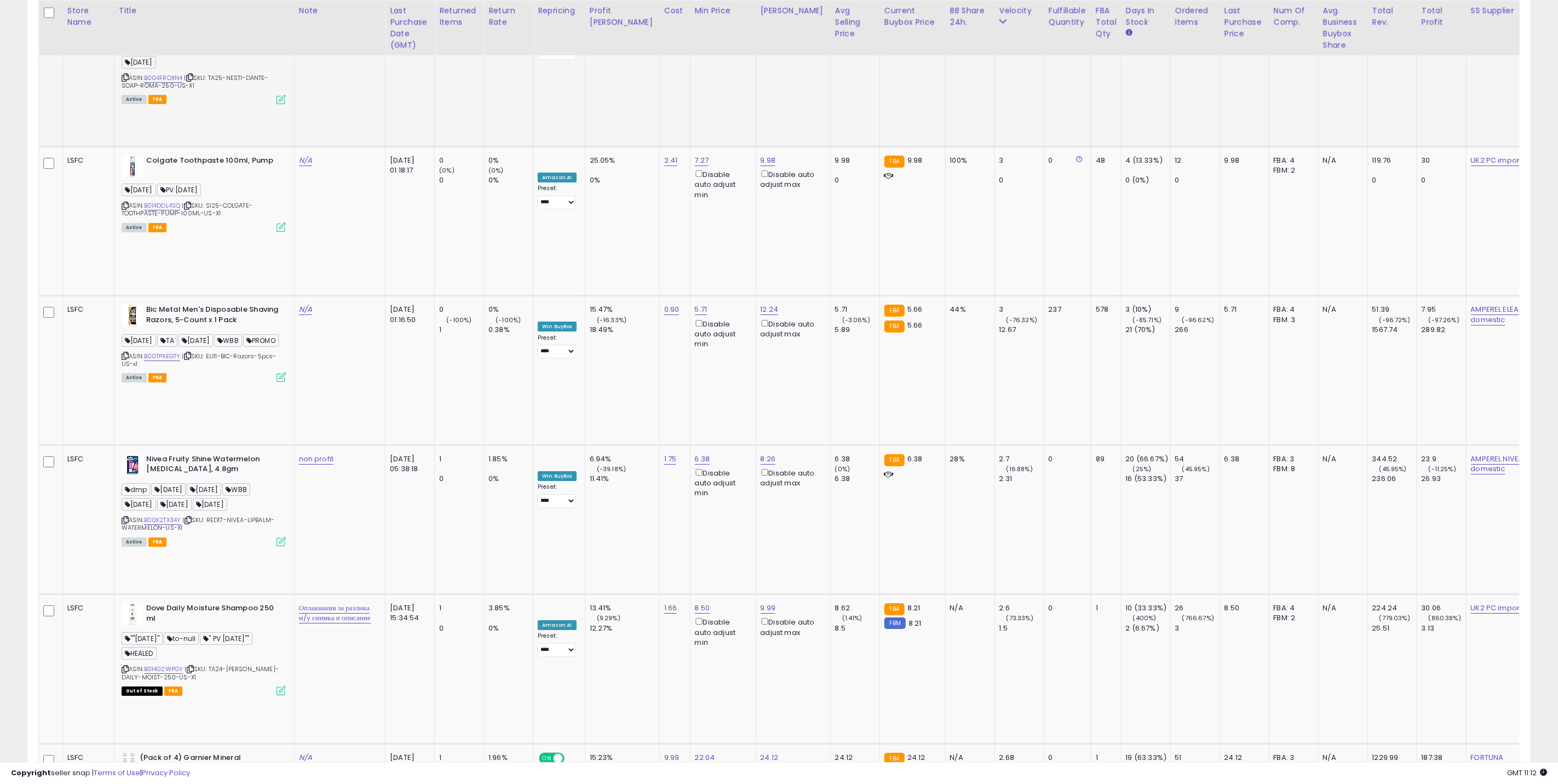
scroll to position [2629, 0]
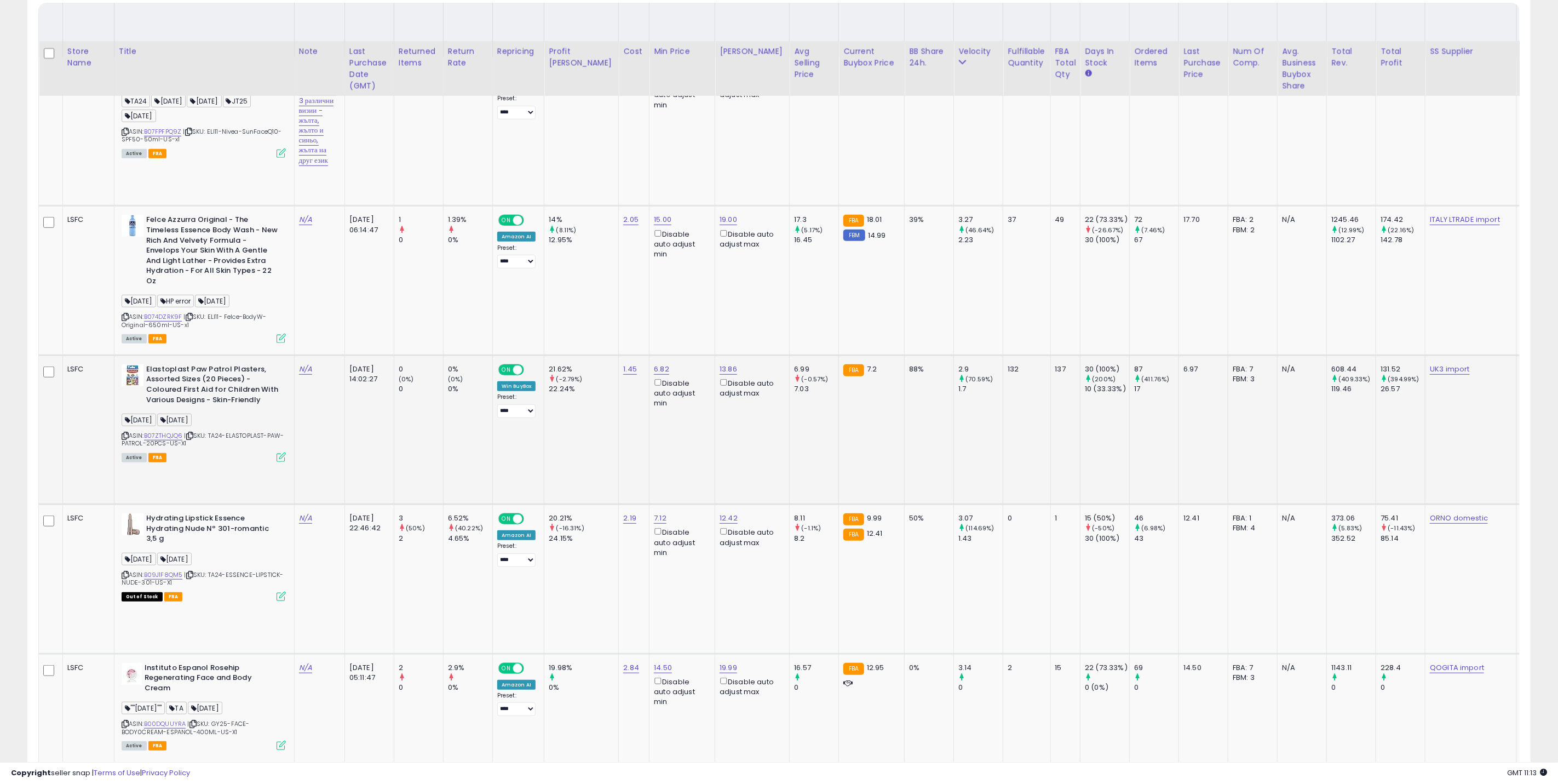
scroll to position [411, 0]
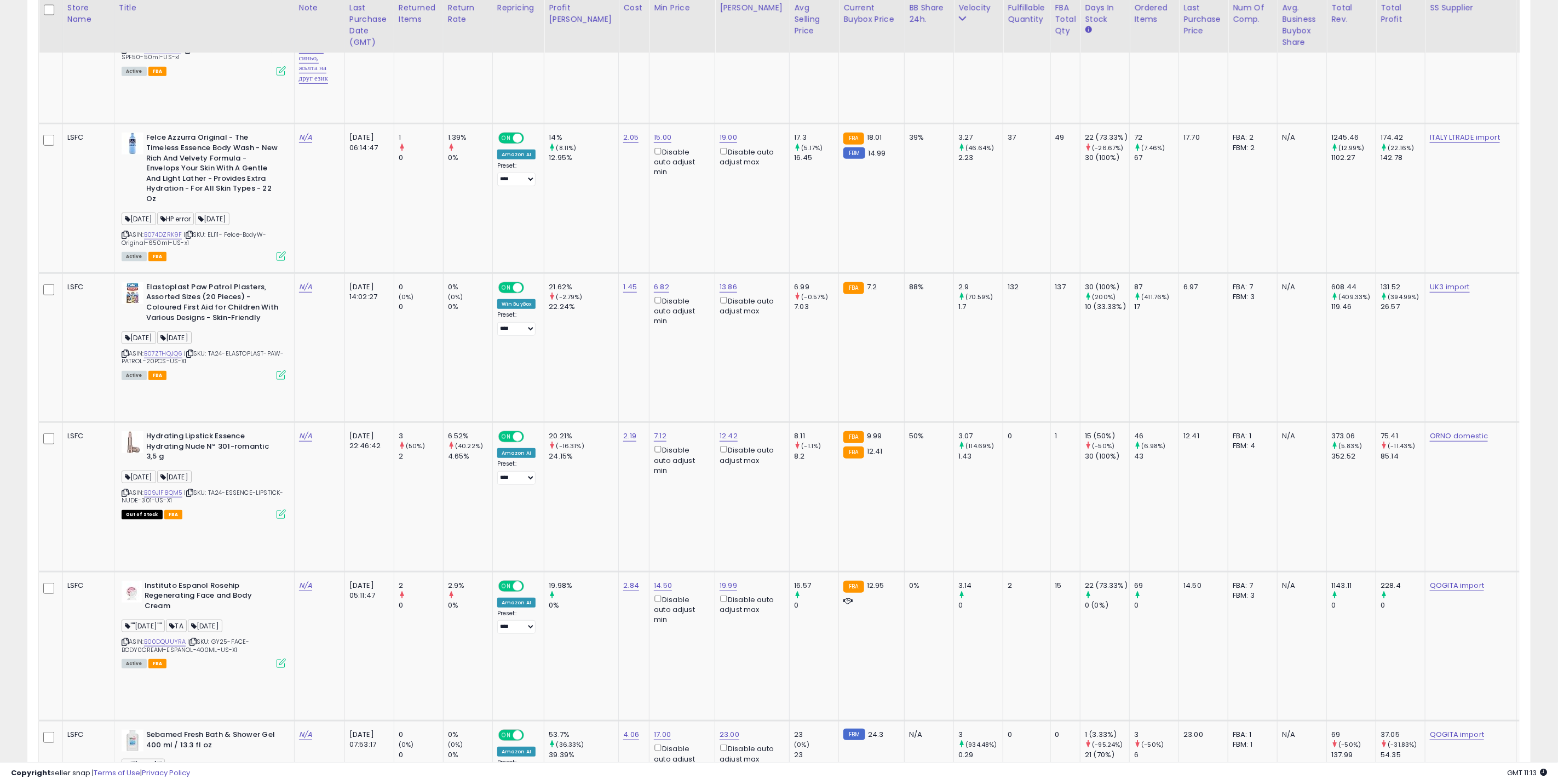
click at [919, 764] on div "Copyright seller snap | Terms of Use | Privacy Policy GMT 11:13 Authorization r…" at bounding box center [779, 773] width 1558 height 22
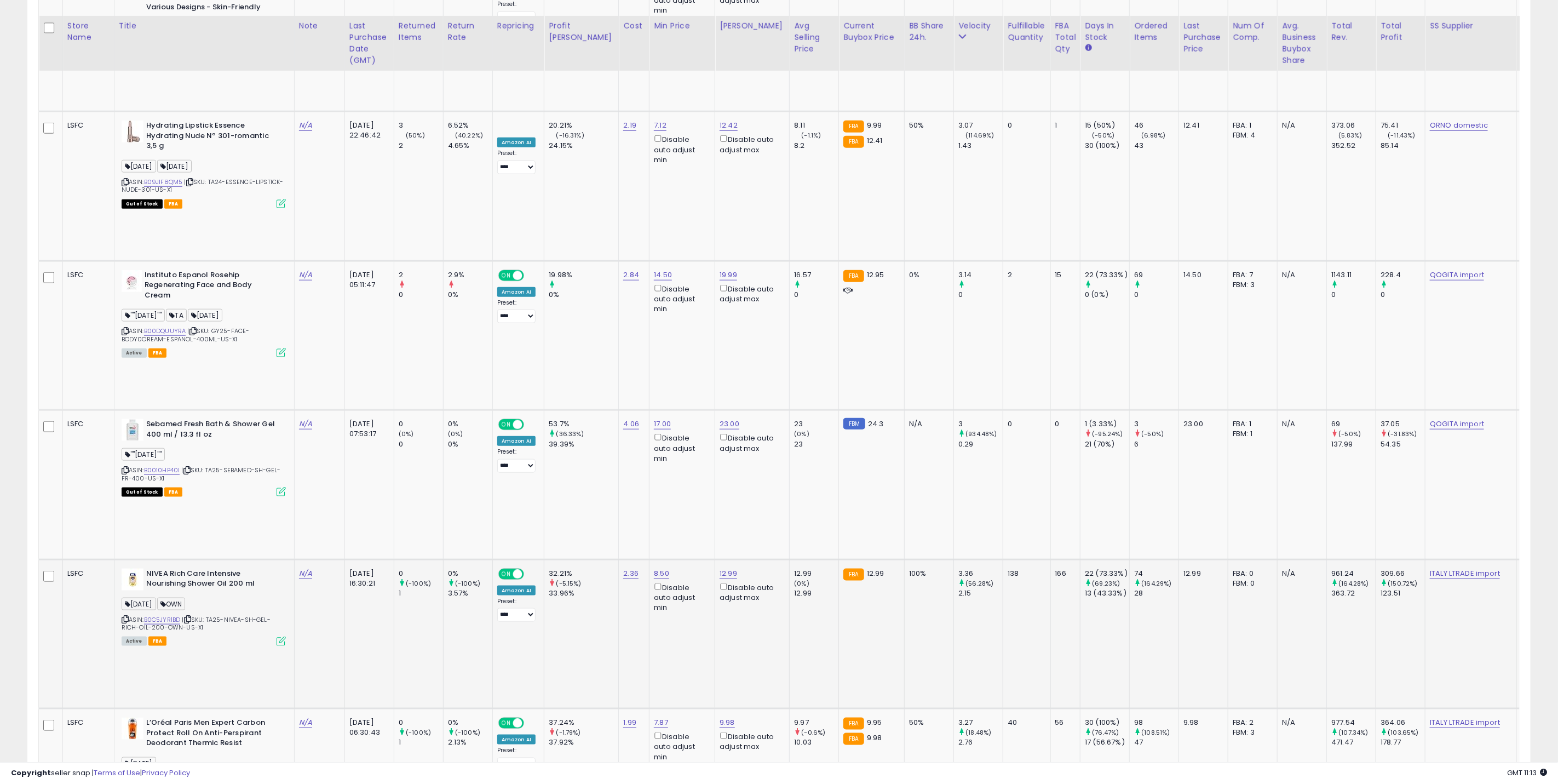
scroll to position [739, 0]
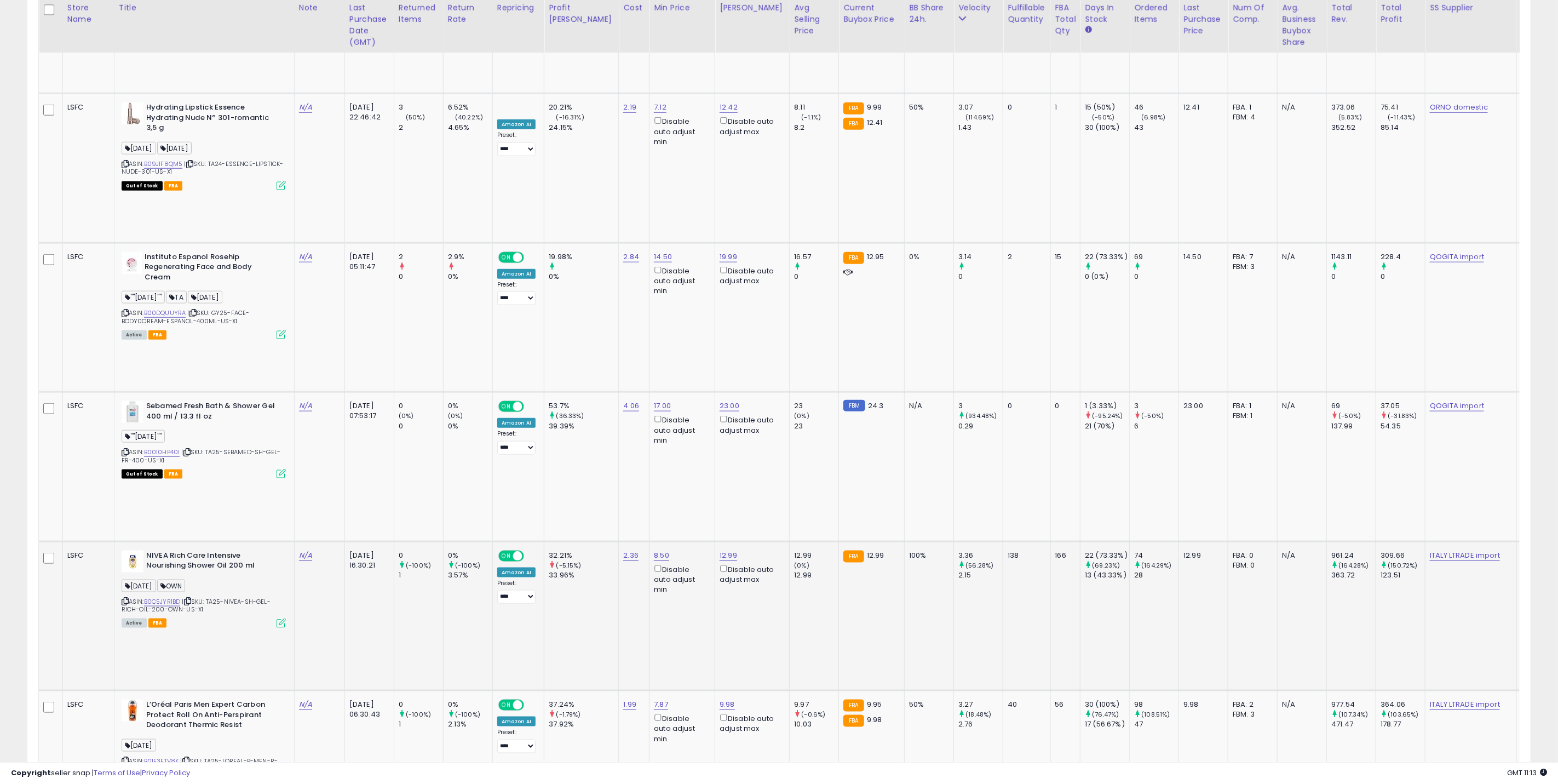
click at [283, 618] on icon at bounding box center [281, 623] width 9 height 9
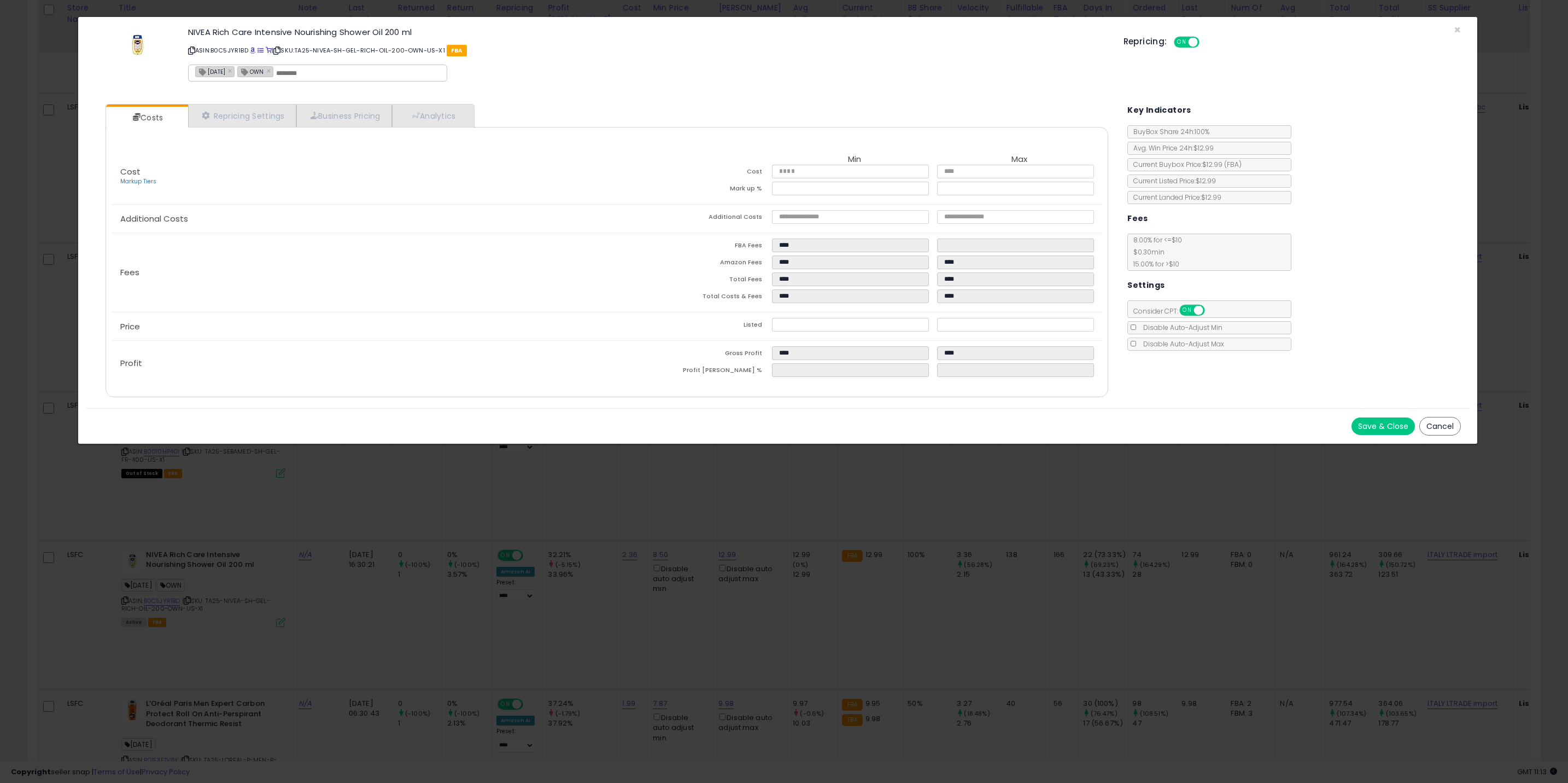
click at [501, 476] on div "× Close NIVEA Rich Care Intensive Nourishing Shower Oil 200 ml ASIN: B0C5JYR1BD…" at bounding box center [784, 391] width 1568 height 783
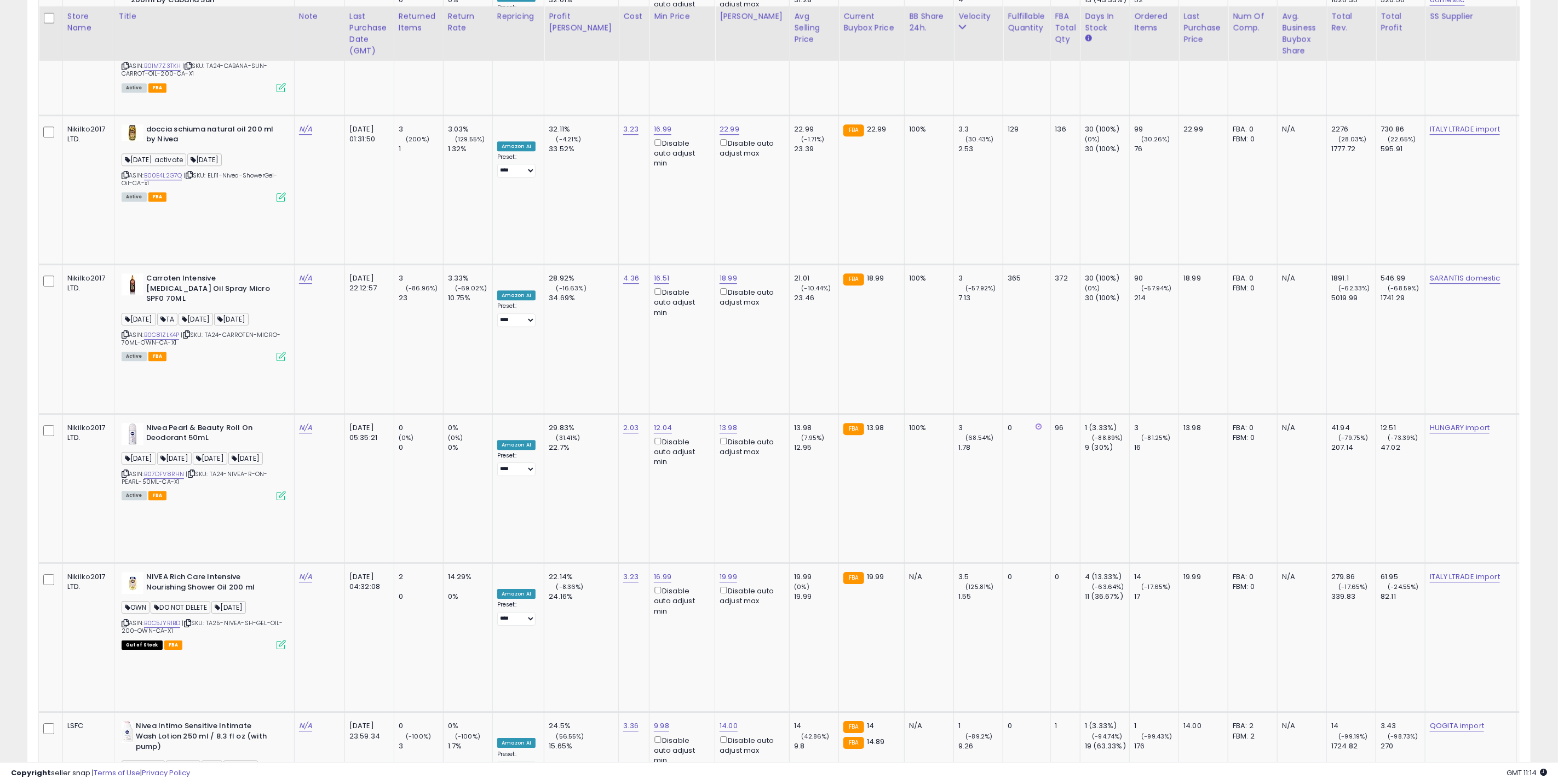
scroll to position [2218, 0]
